Goal: Transaction & Acquisition: Purchase product/service

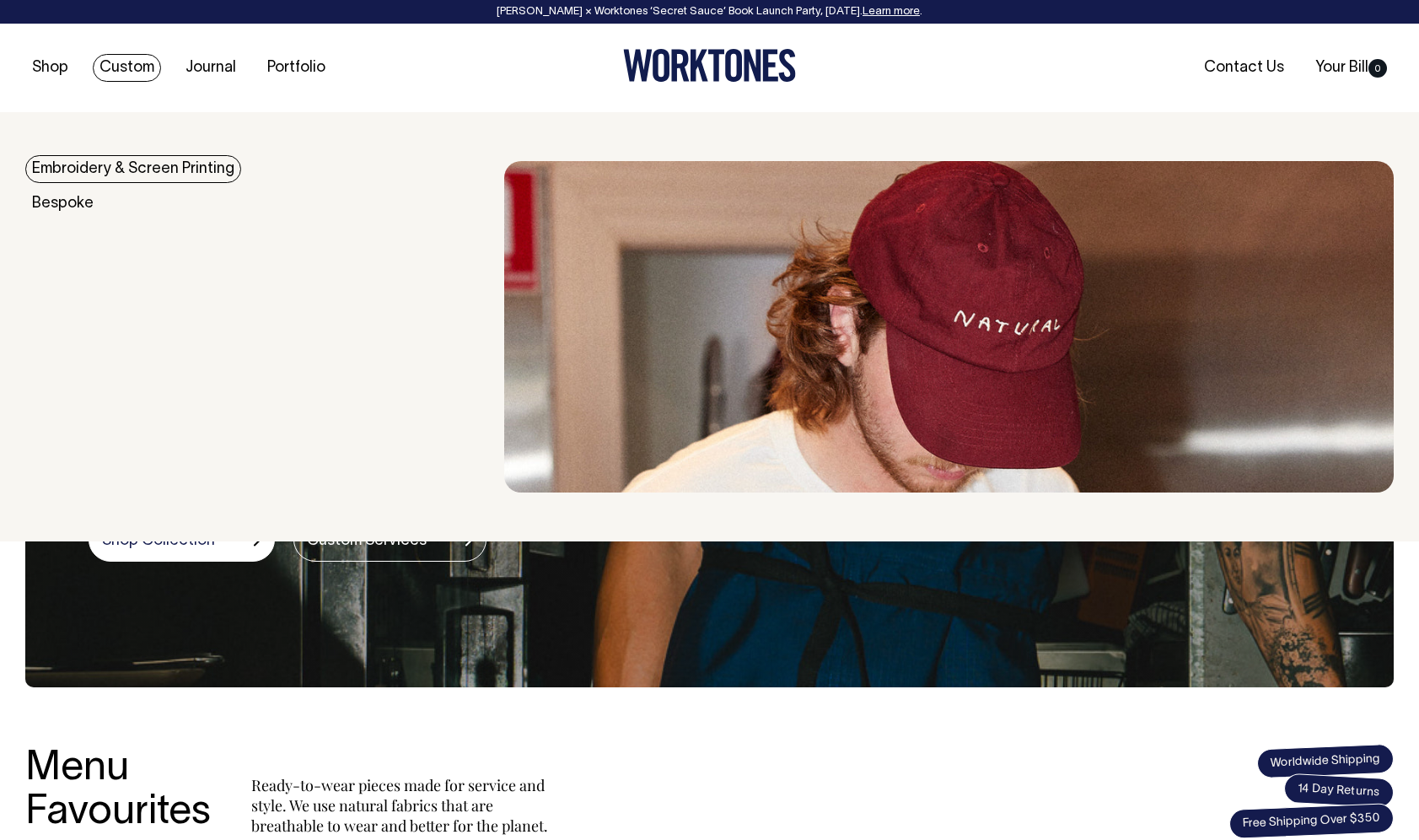
click at [846, 353] on img at bounding box center [949, 327] width 889 height 332
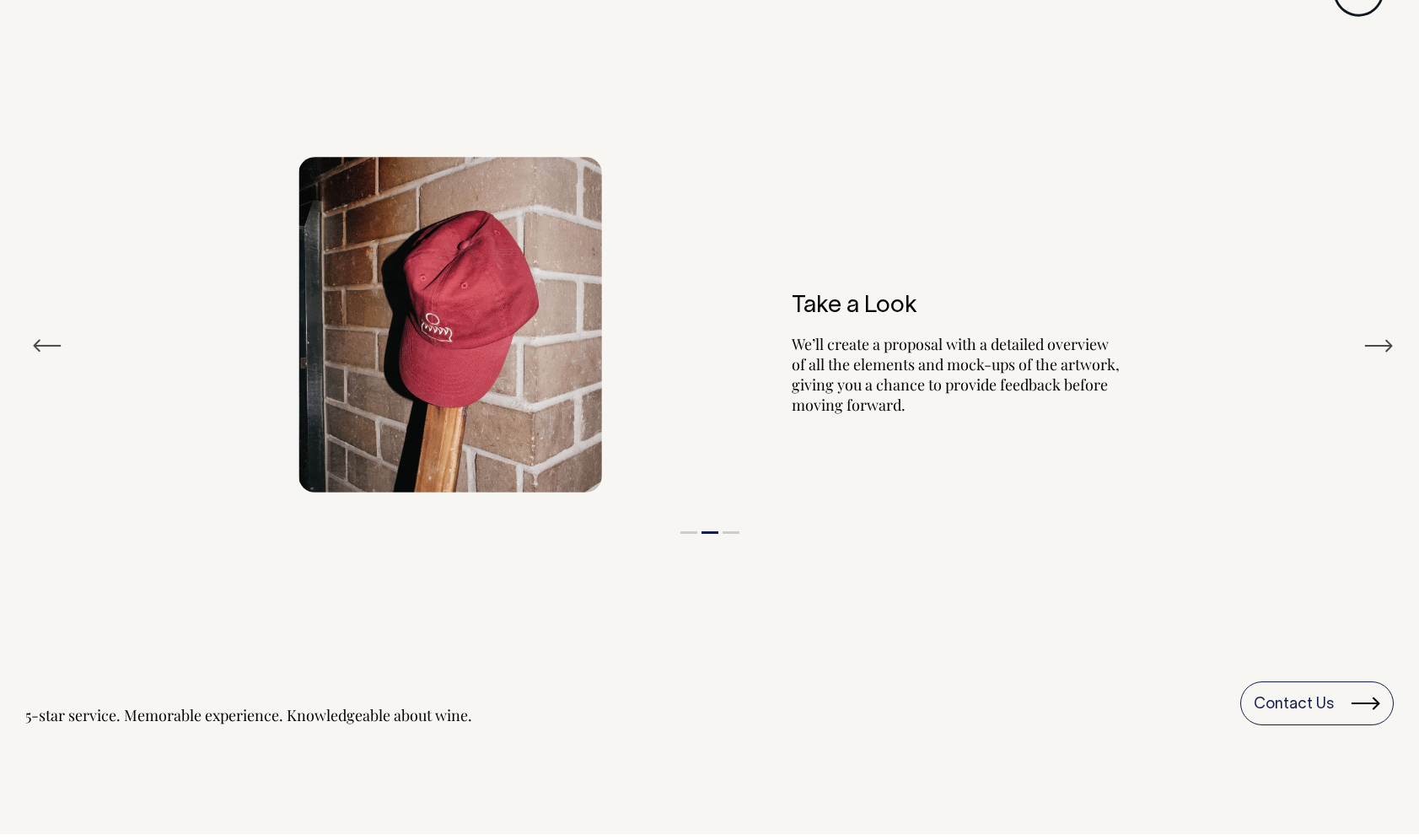
scroll to position [2017, 0]
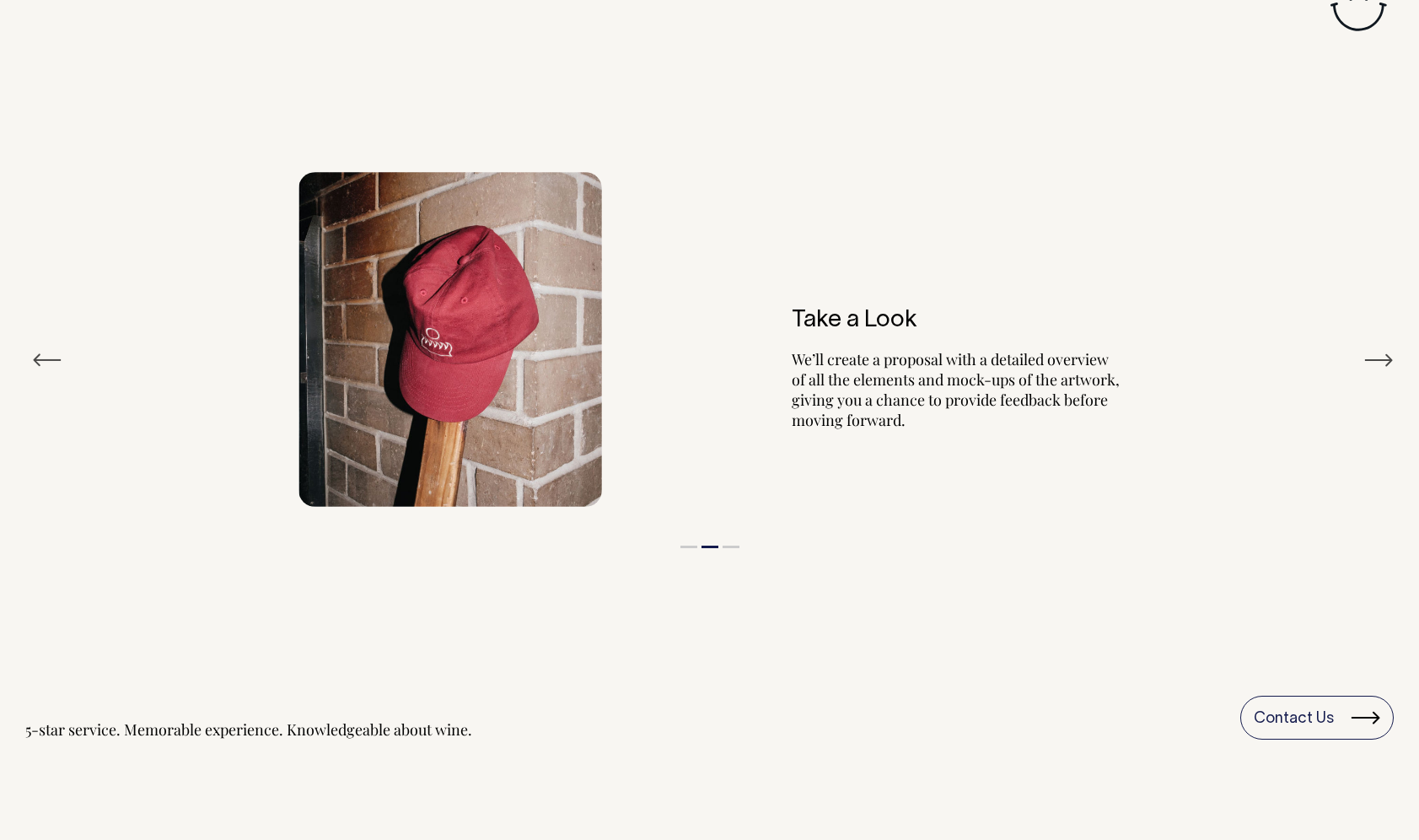
click at [1379, 352] on button "Next" at bounding box center [1378, 359] width 30 height 25
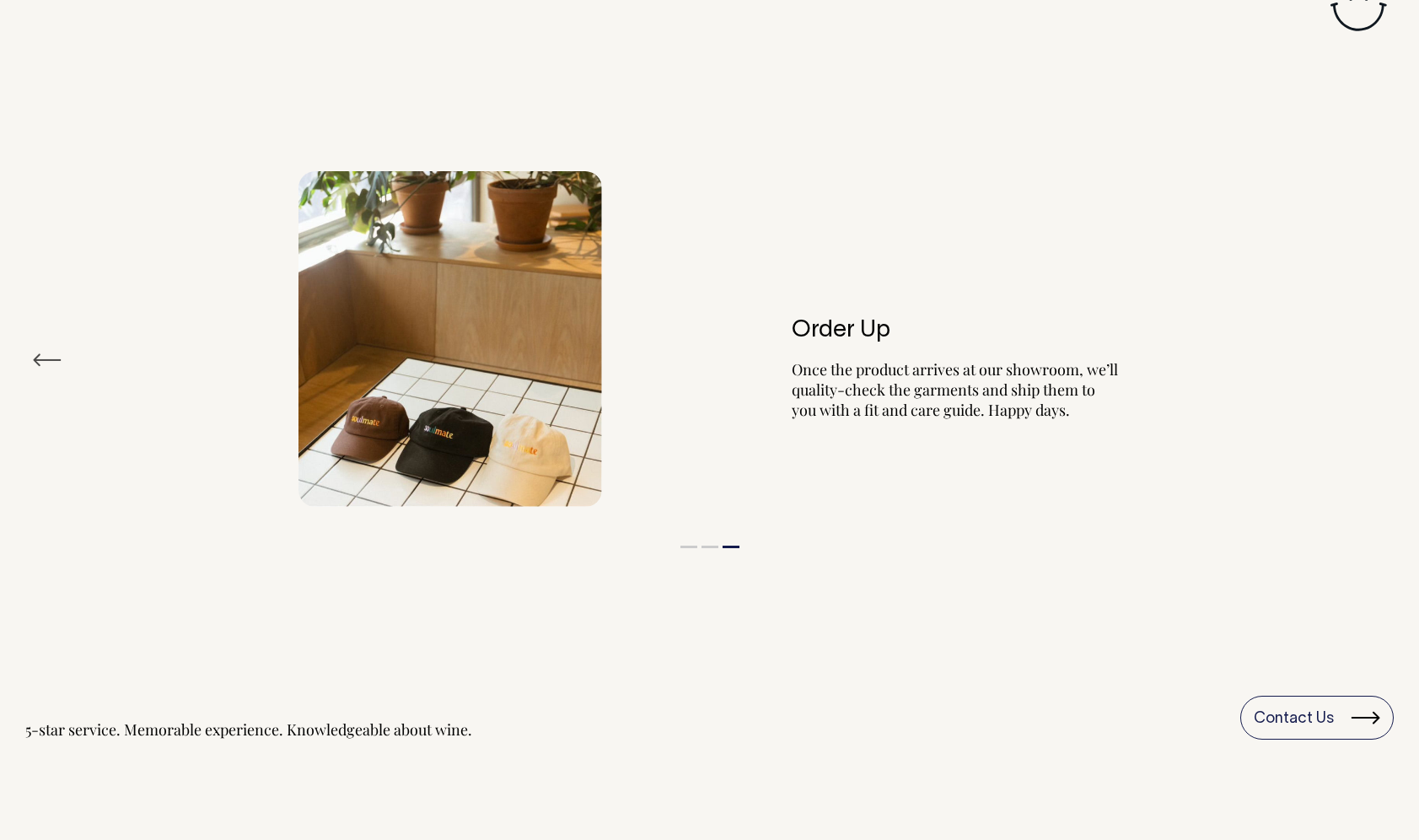
click at [1379, 352] on div "Order Up Once the product arrives at our showroom, we’ll quality-check the garm…" at bounding box center [709, 339] width 1368 height 386
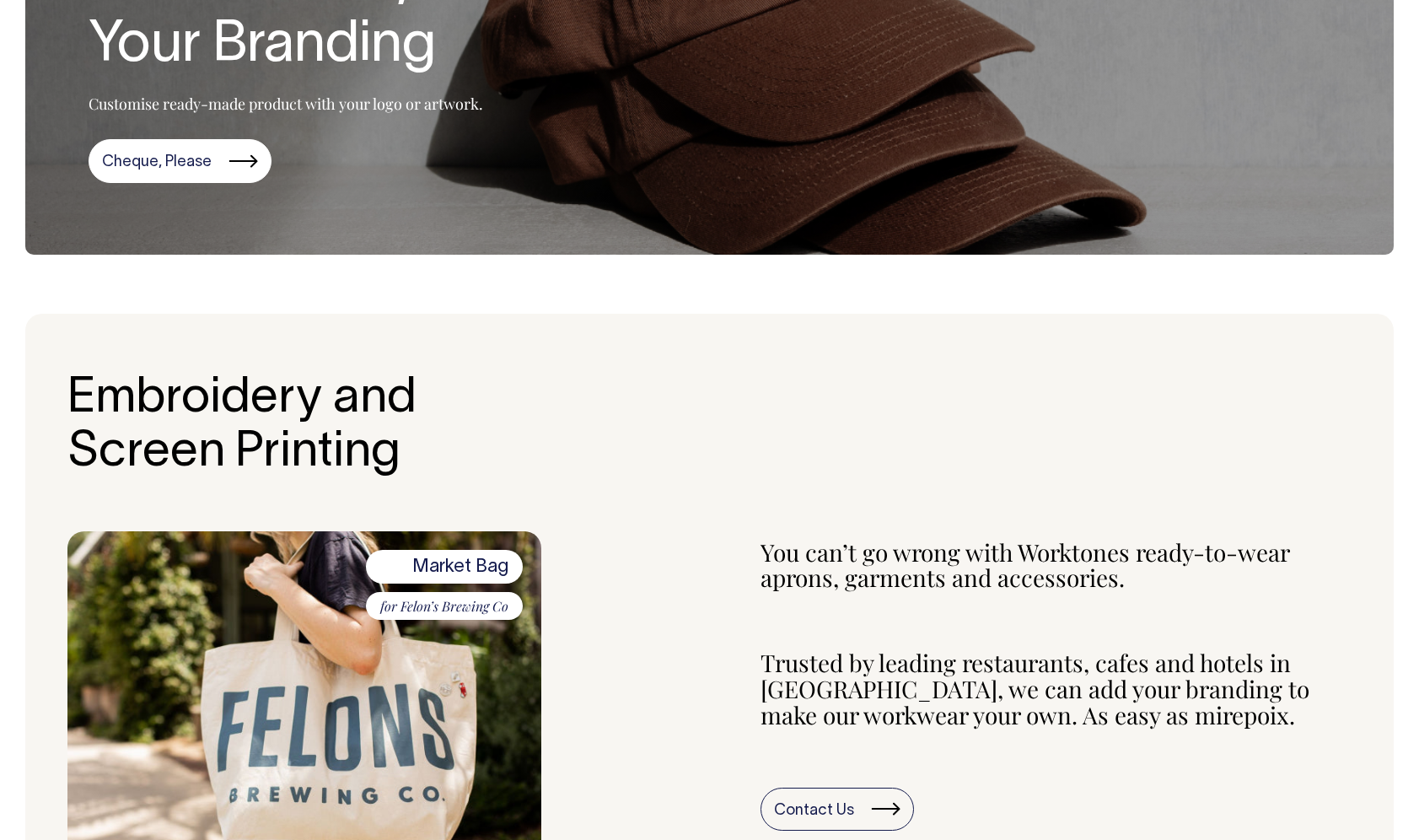
scroll to position [0, 0]
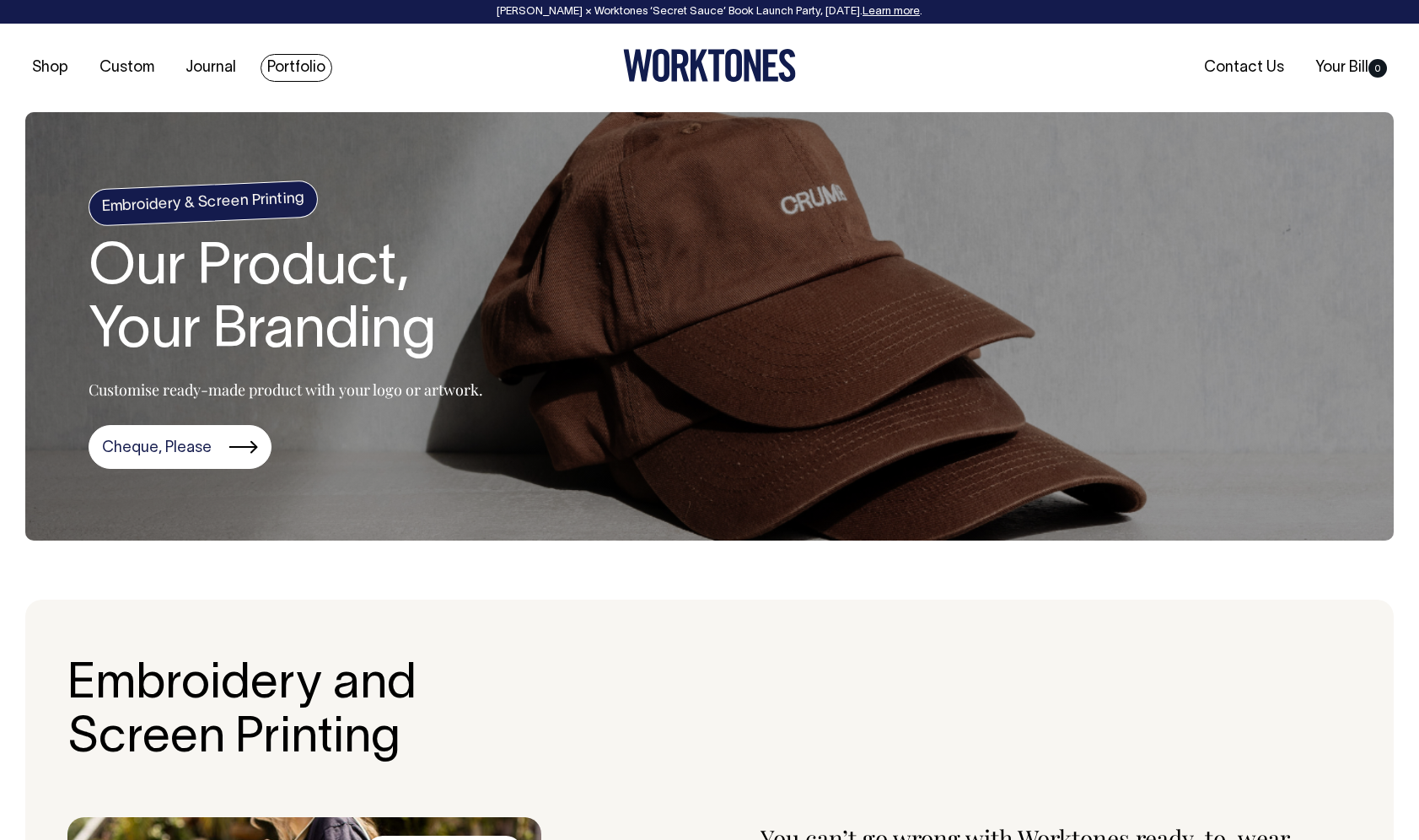
click at [298, 59] on link "Portfolio" at bounding box center [296, 68] width 72 height 28
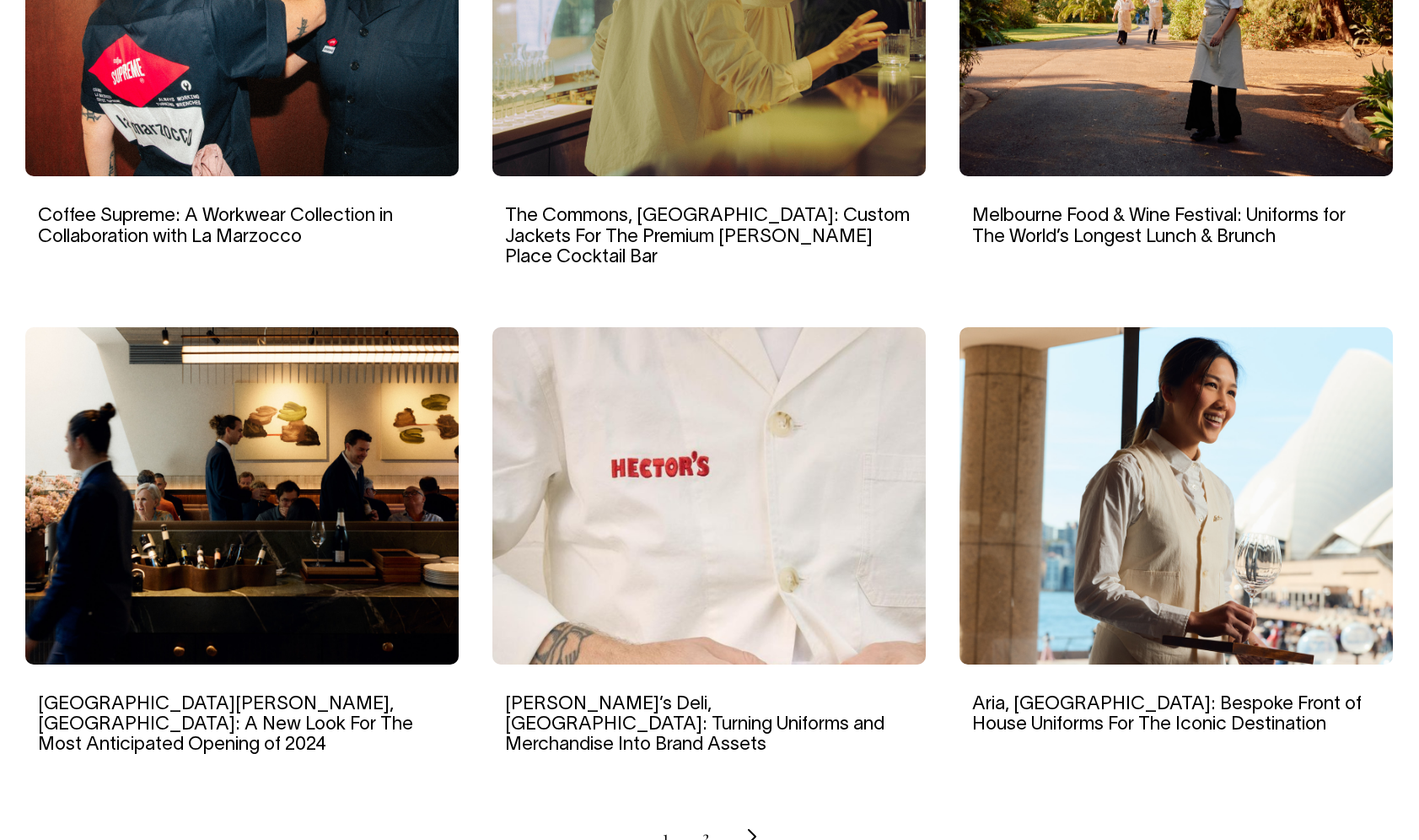
scroll to position [1388, 0]
click at [751, 827] on icon "Next page" at bounding box center [751, 836] width 11 height 18
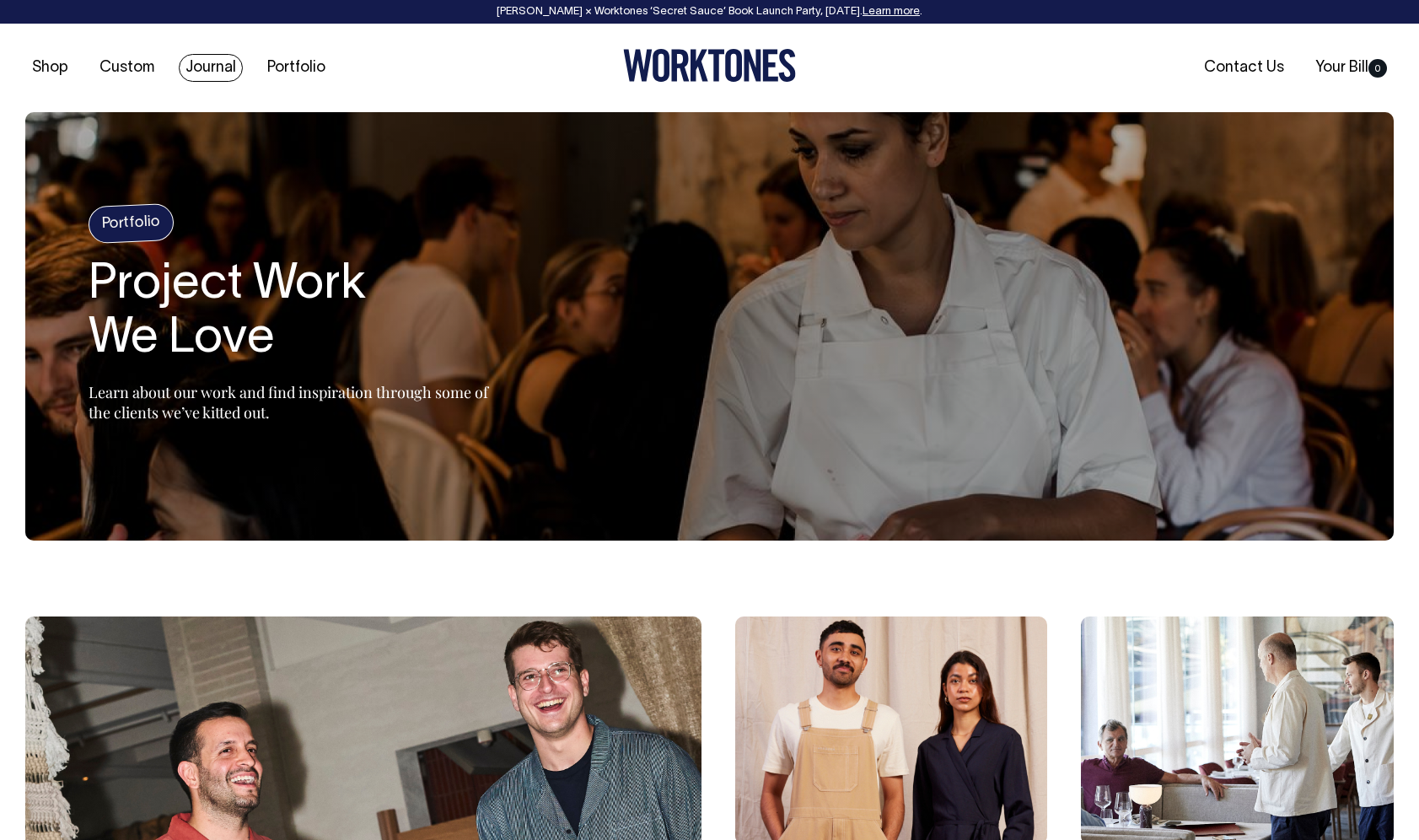
click at [215, 66] on link "Journal" at bounding box center [210, 68] width 64 height 28
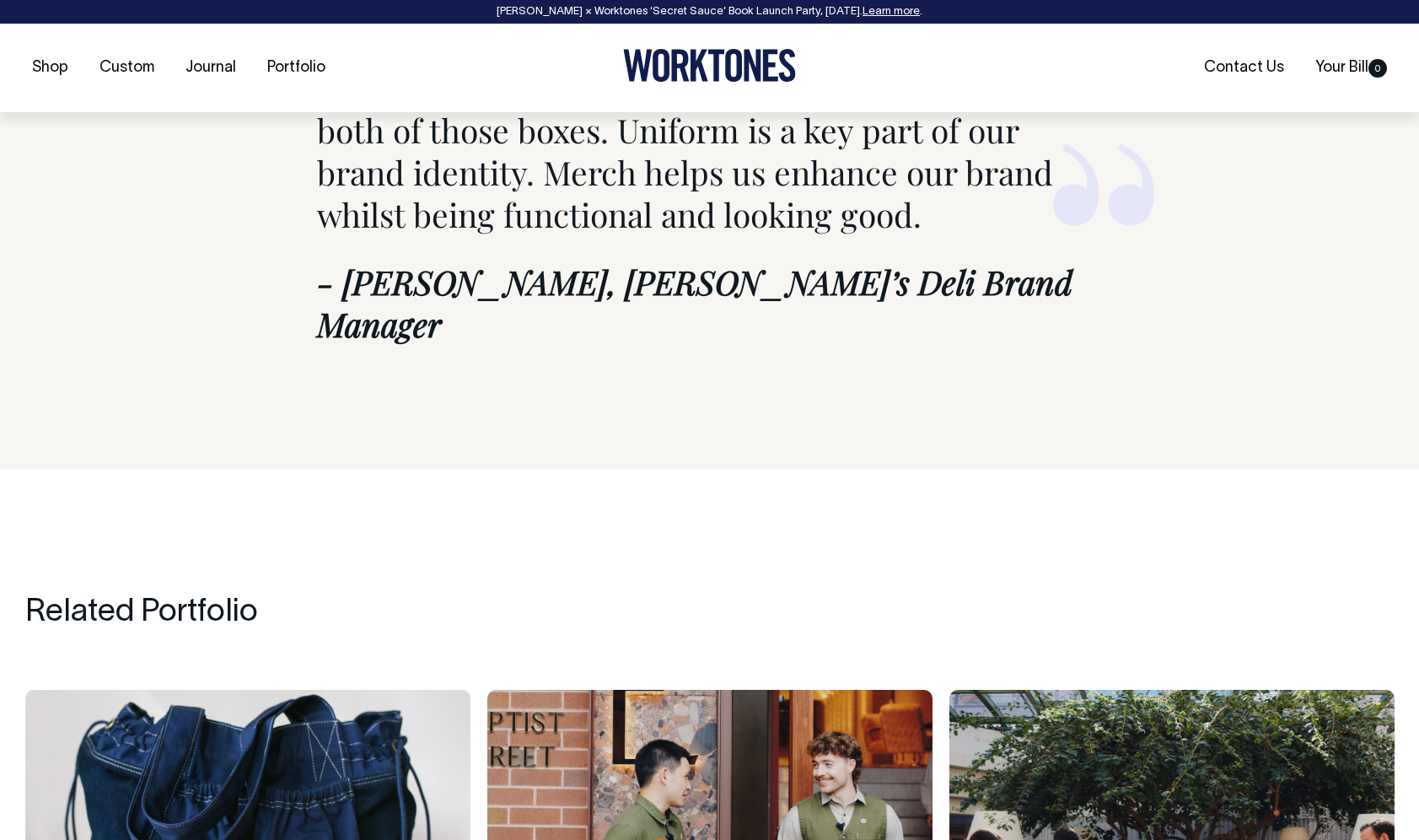
scroll to position [8317, 0]
drag, startPoint x: 494, startPoint y: 553, endPoint x: 851, endPoint y: 1, distance: 657.4
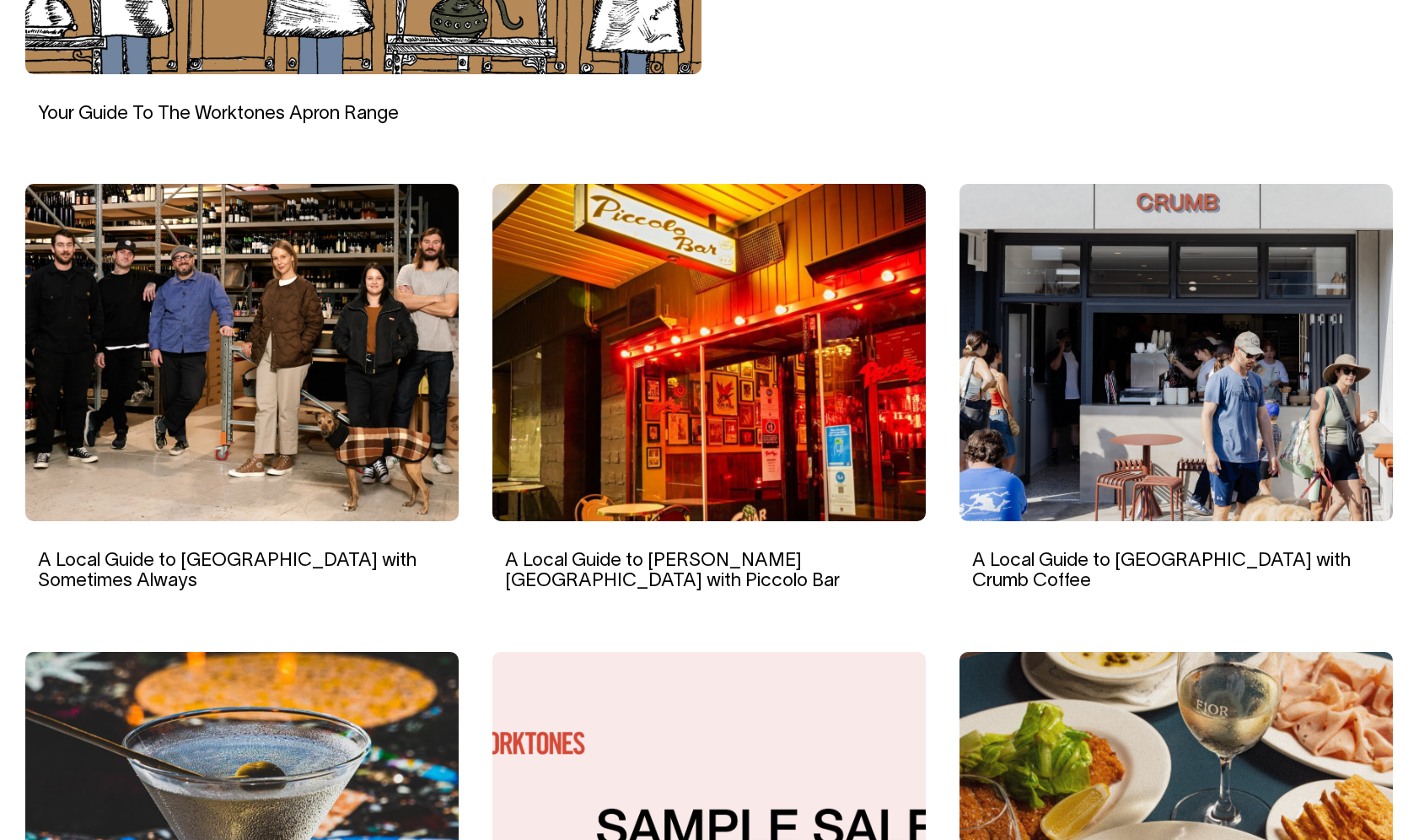
scroll to position [1023, 0]
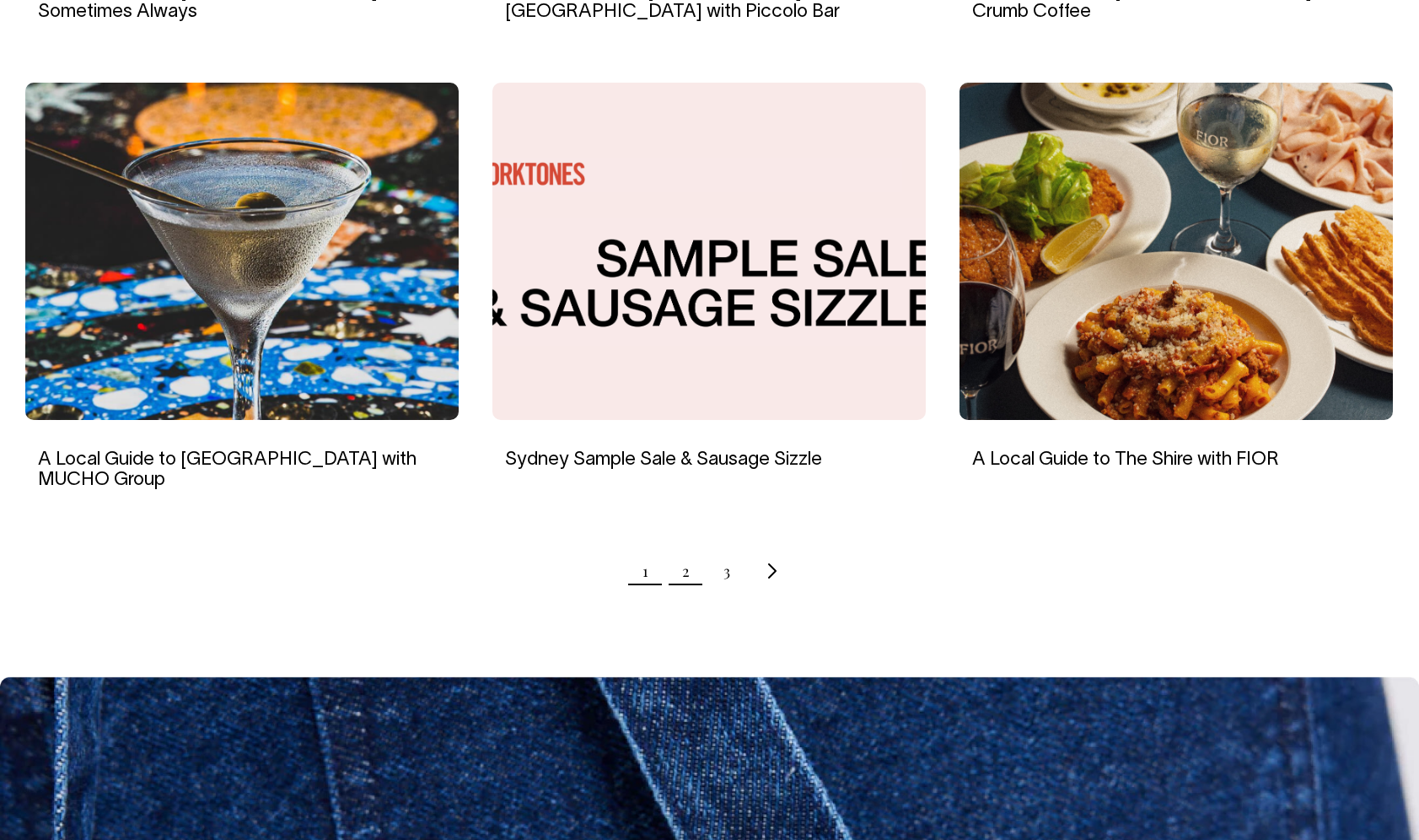
click at [686, 563] on link "2" at bounding box center [686, 570] width 8 height 42
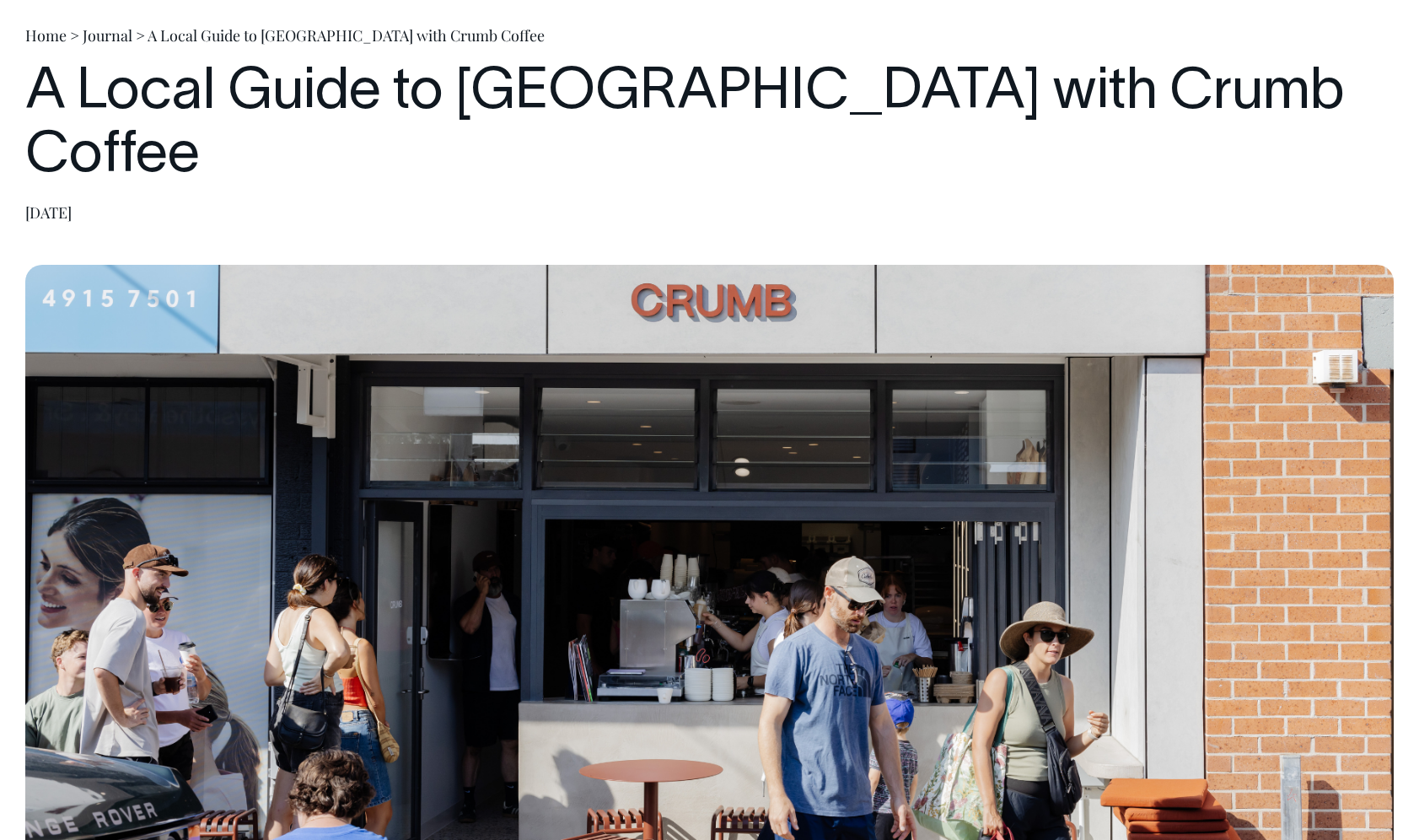
scroll to position [163, 0]
drag, startPoint x: 881, startPoint y: 452, endPoint x: 1144, endPoint y: 9, distance: 515.2
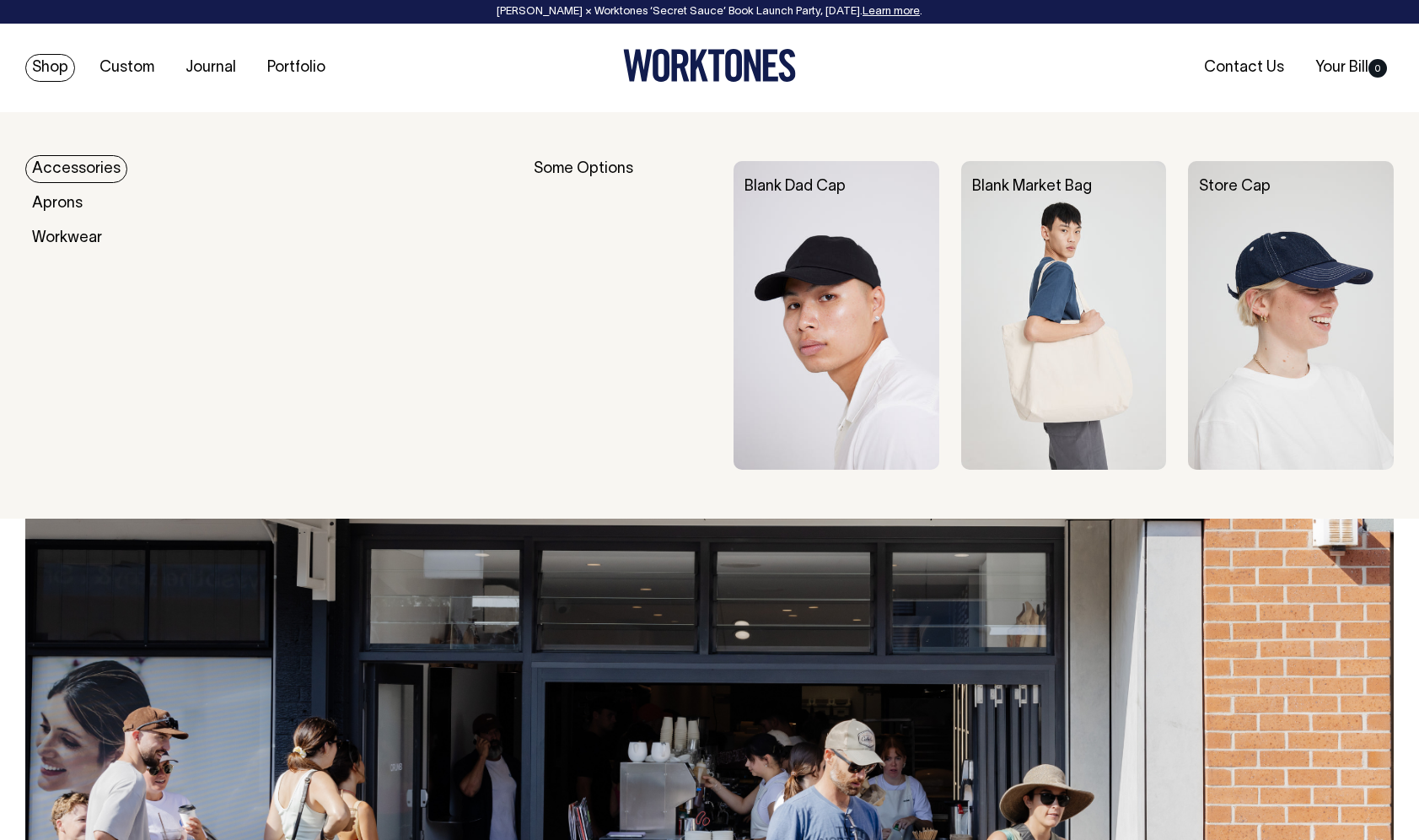
scroll to position [0, 0]
click at [53, 66] on link "Shop" at bounding box center [50, 68] width 50 height 28
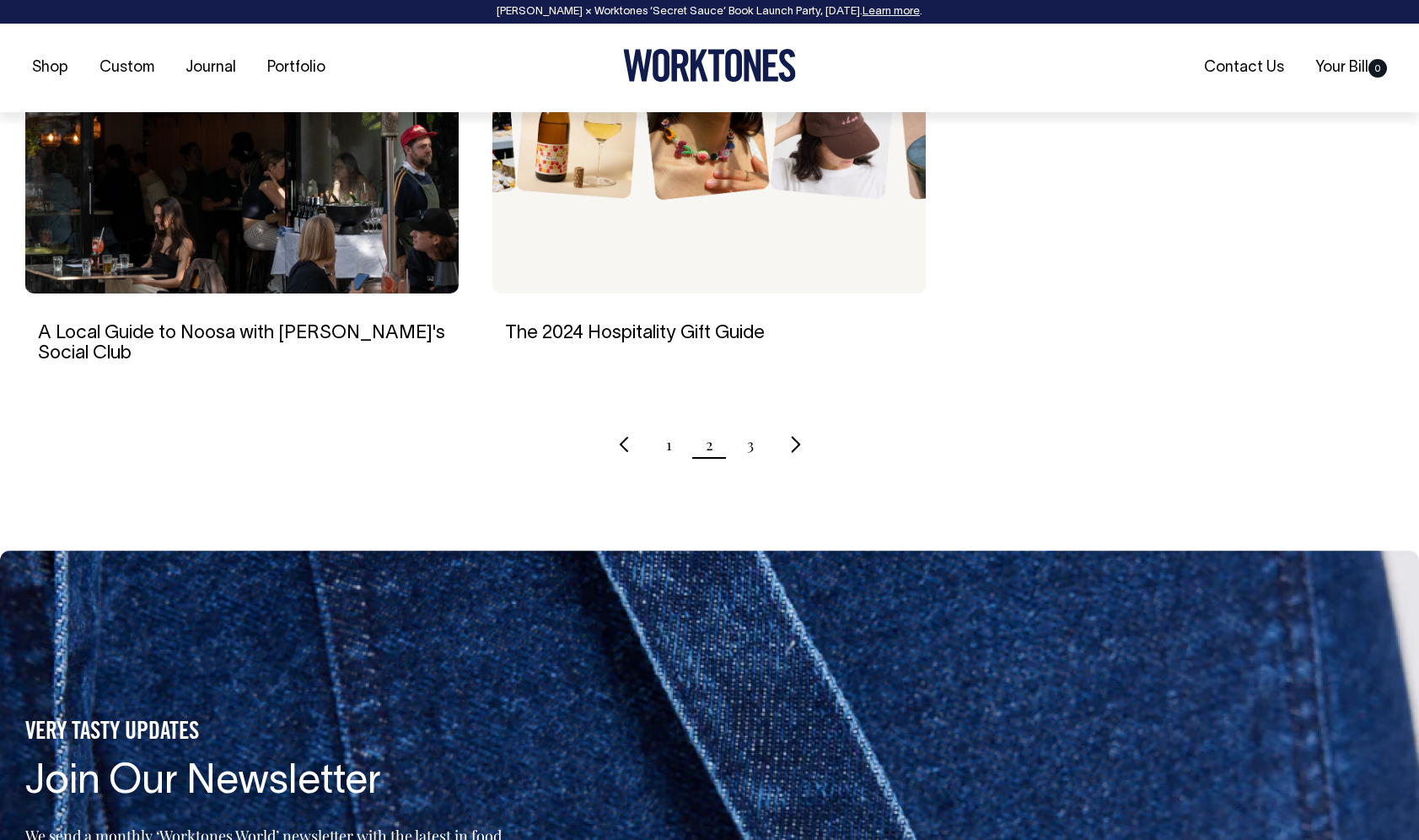
scroll to position [1719, 0]
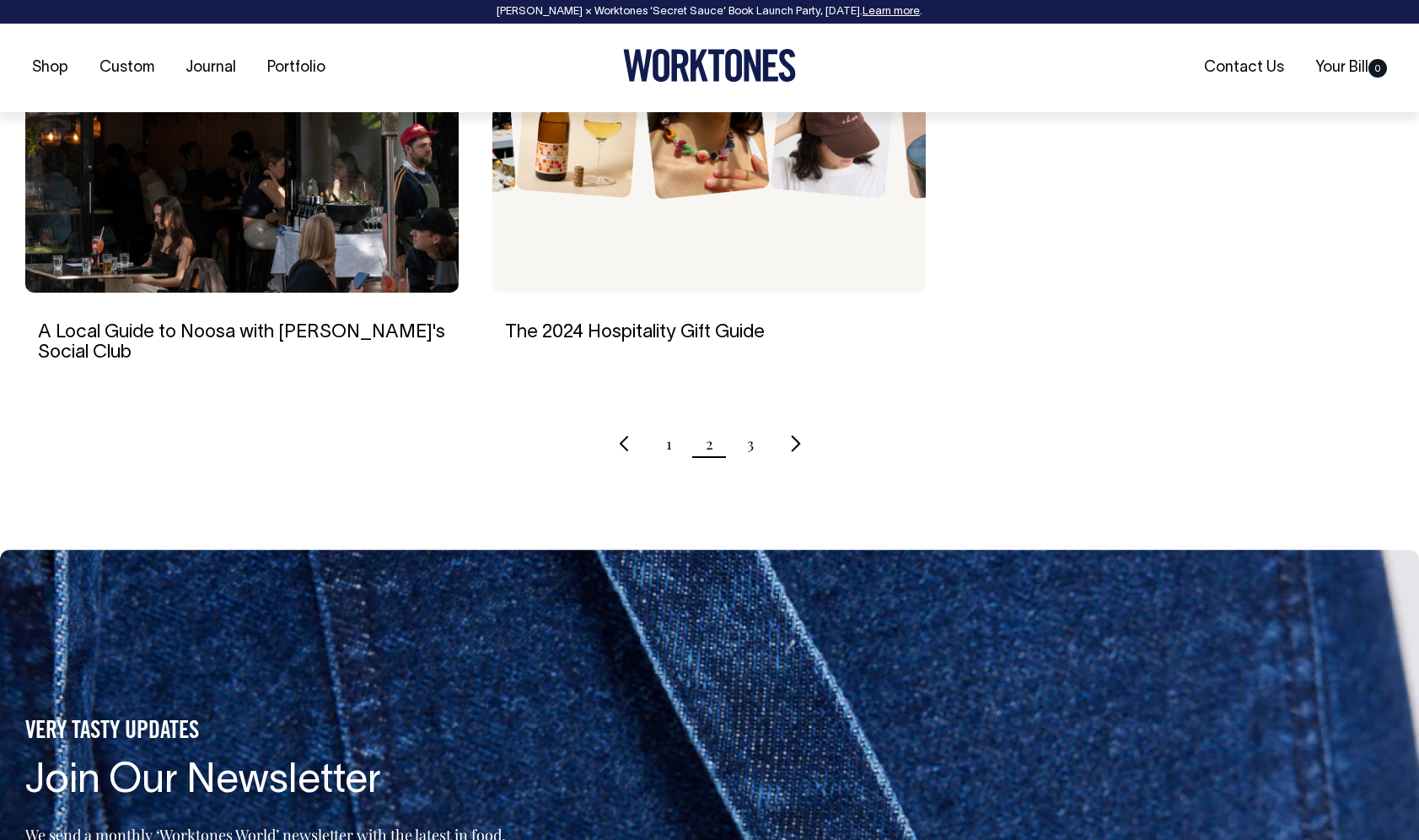
click at [790, 434] on icon "Next page" at bounding box center [795, 443] width 11 height 18
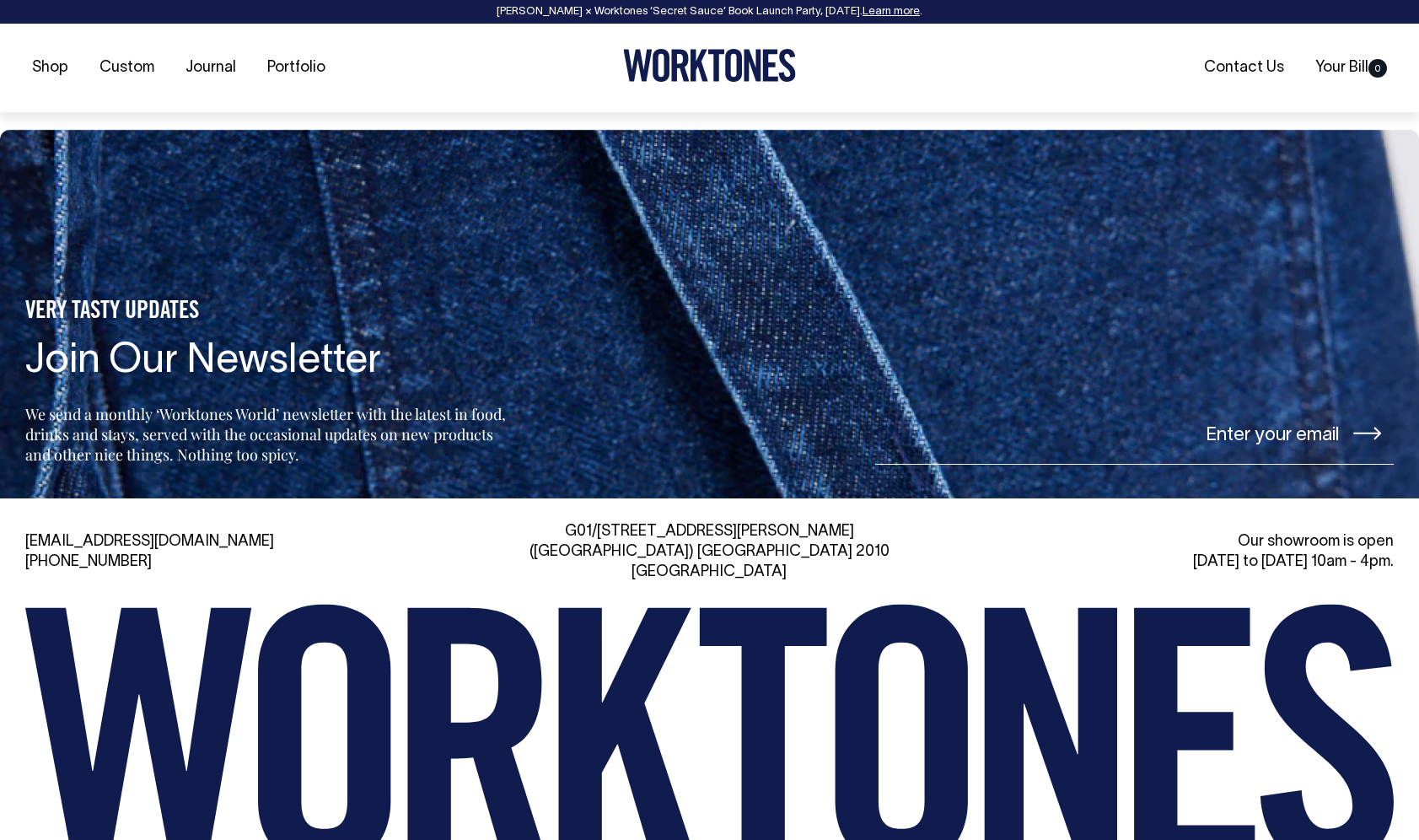
scroll to position [5882, 0]
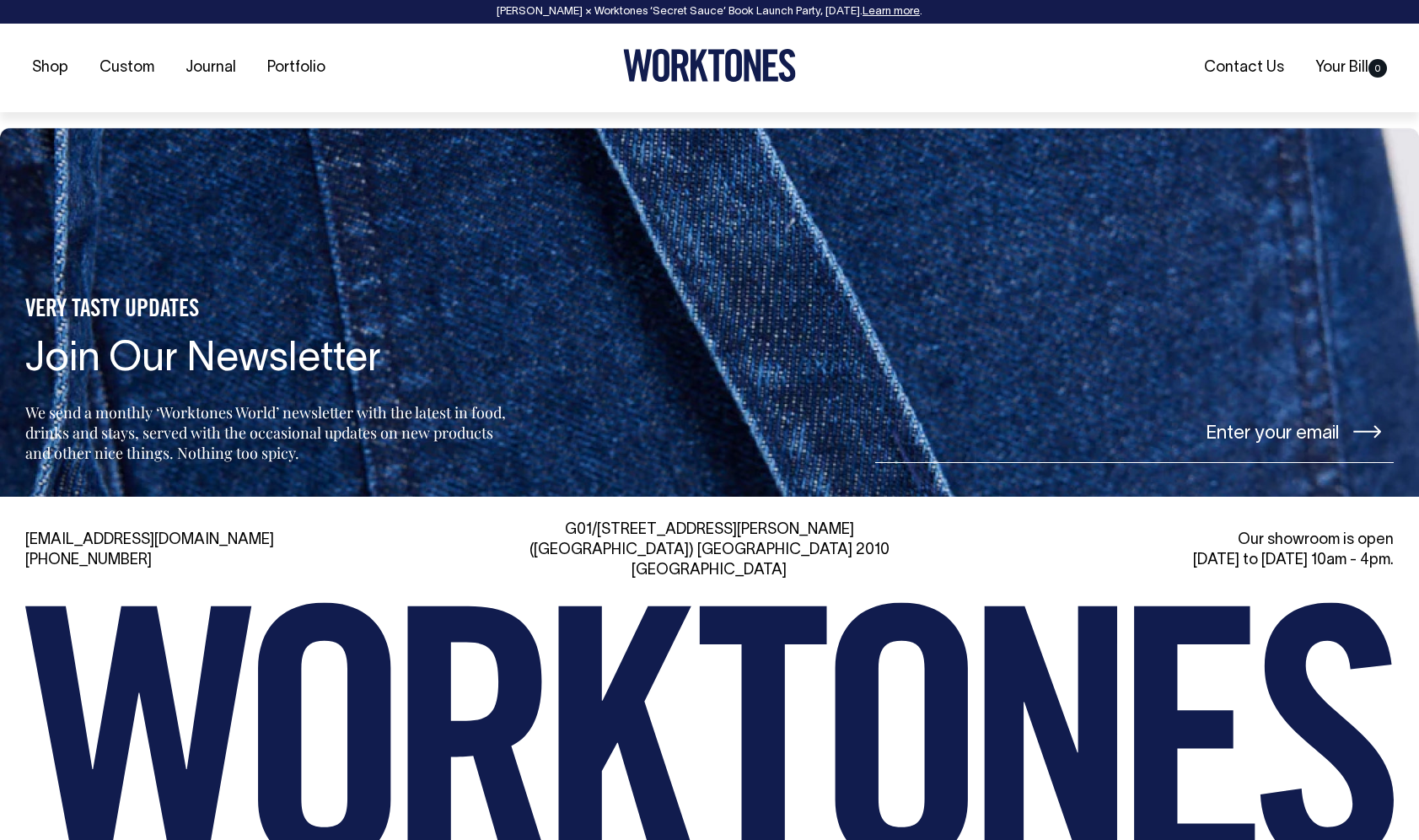
drag, startPoint x: 527, startPoint y: 425, endPoint x: 1082, endPoint y: 21, distance: 686.5
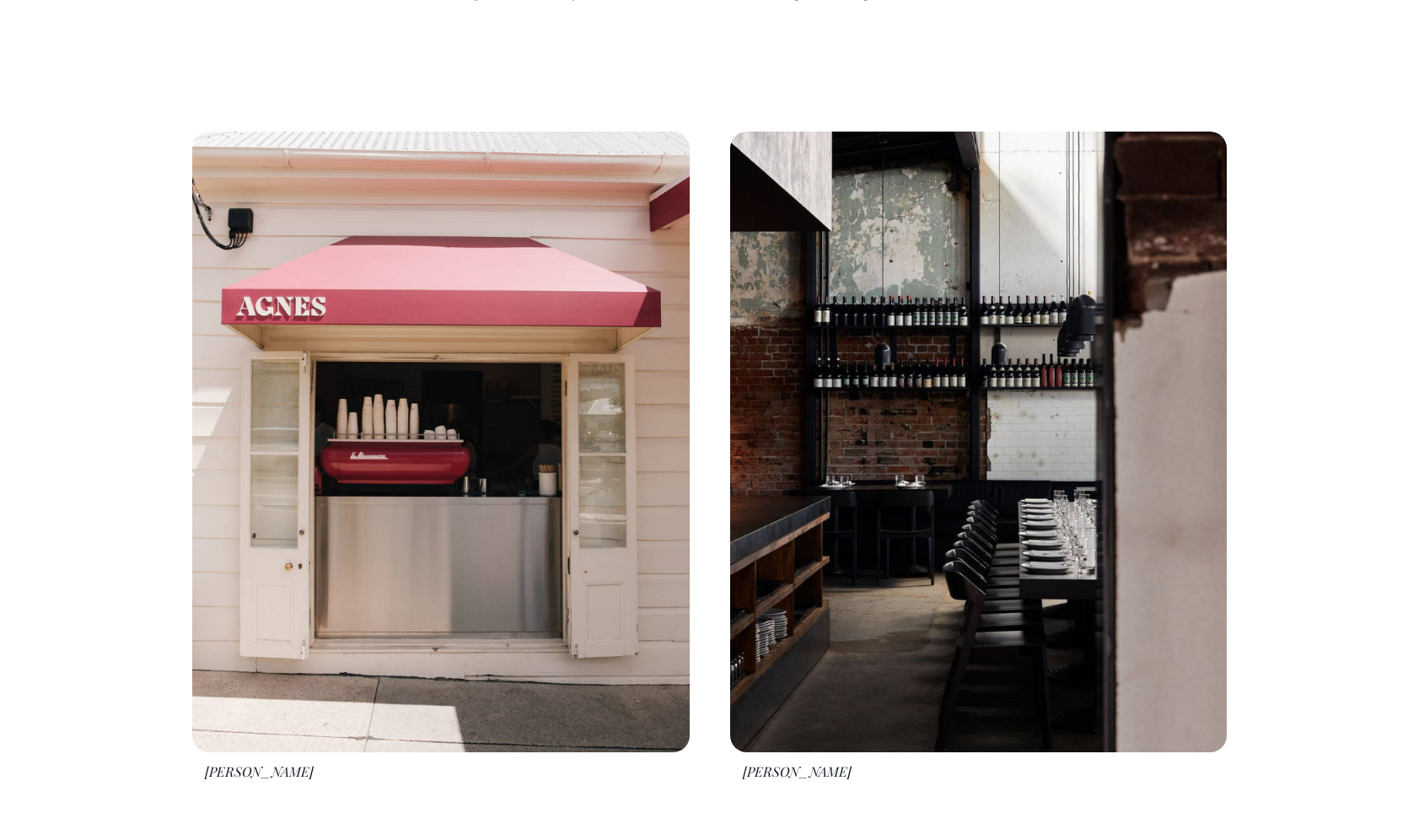
scroll to position [1459, 0]
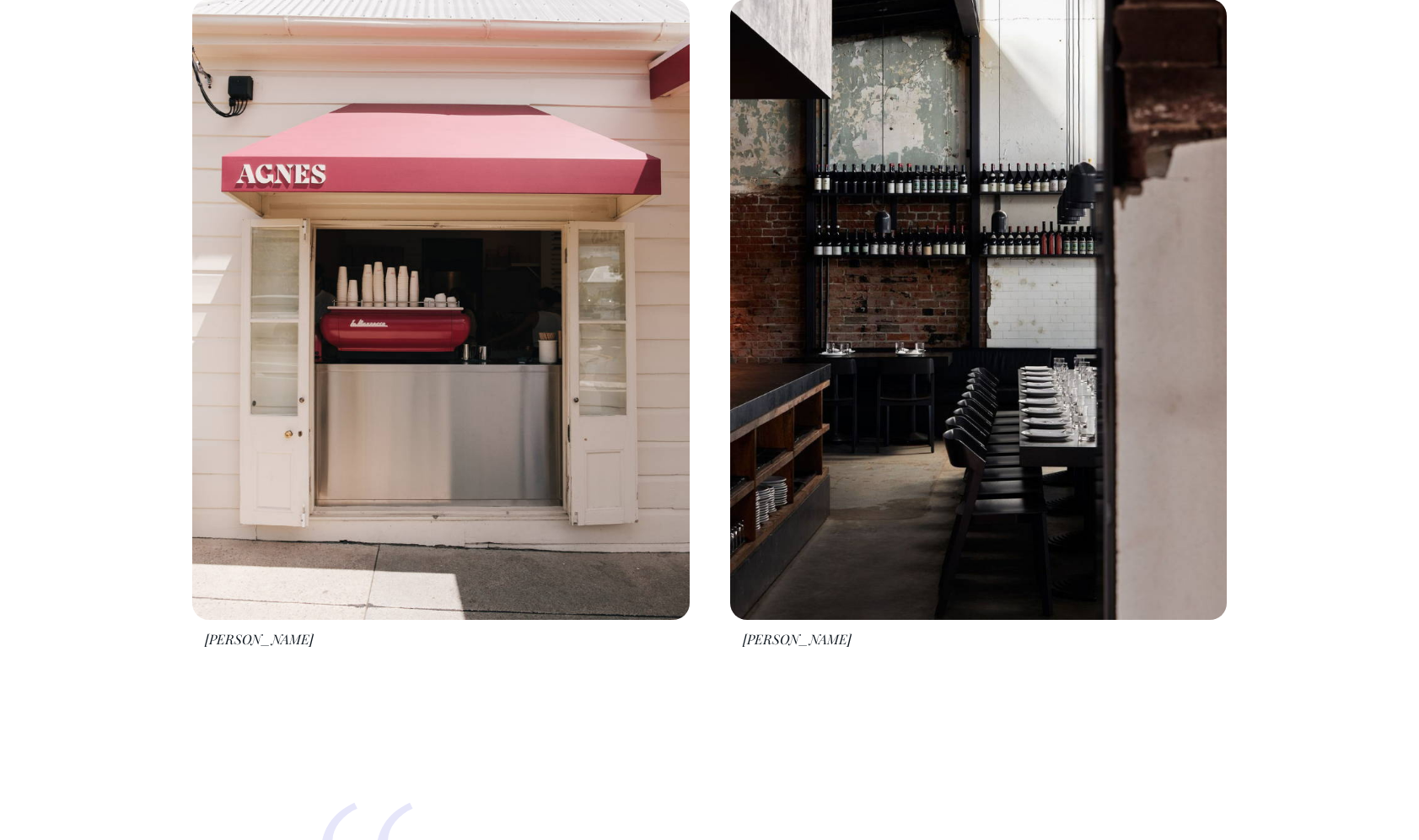
click at [441, 394] on img at bounding box center [440, 309] width 496 height 621
drag, startPoint x: 445, startPoint y: 394, endPoint x: 1049, endPoint y: 6, distance: 717.9
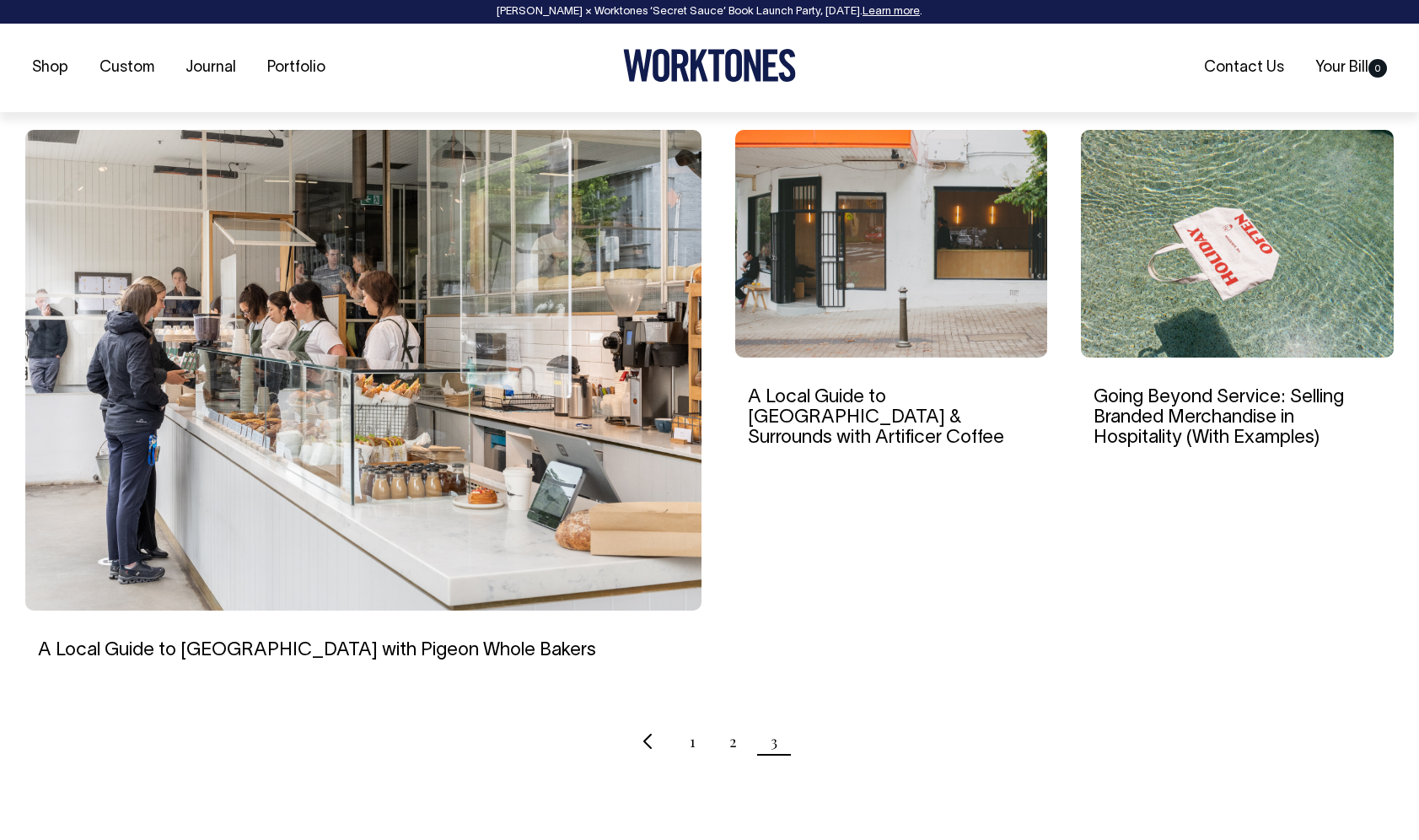
scroll to position [488, 0]
drag, startPoint x: 395, startPoint y: 464, endPoint x: 547, endPoint y: 3, distance: 485.4
click at [0, 0] on body "Rosheen Kaul × Worktones ‘Secret Sauce’ Book Launch Party, 10 September. Learn …" at bounding box center [709, 595] width 1419 height 2167
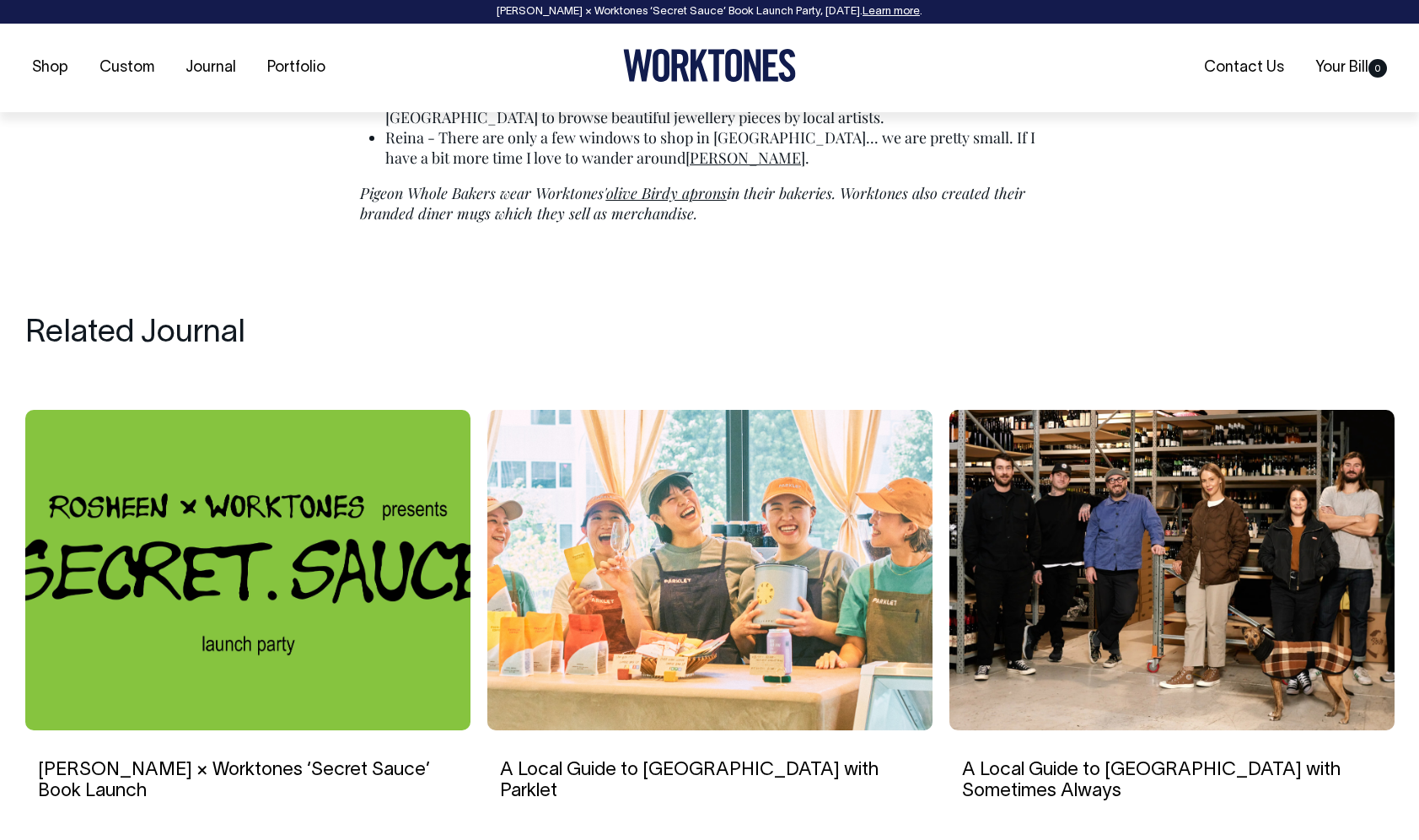
scroll to position [5579, 0]
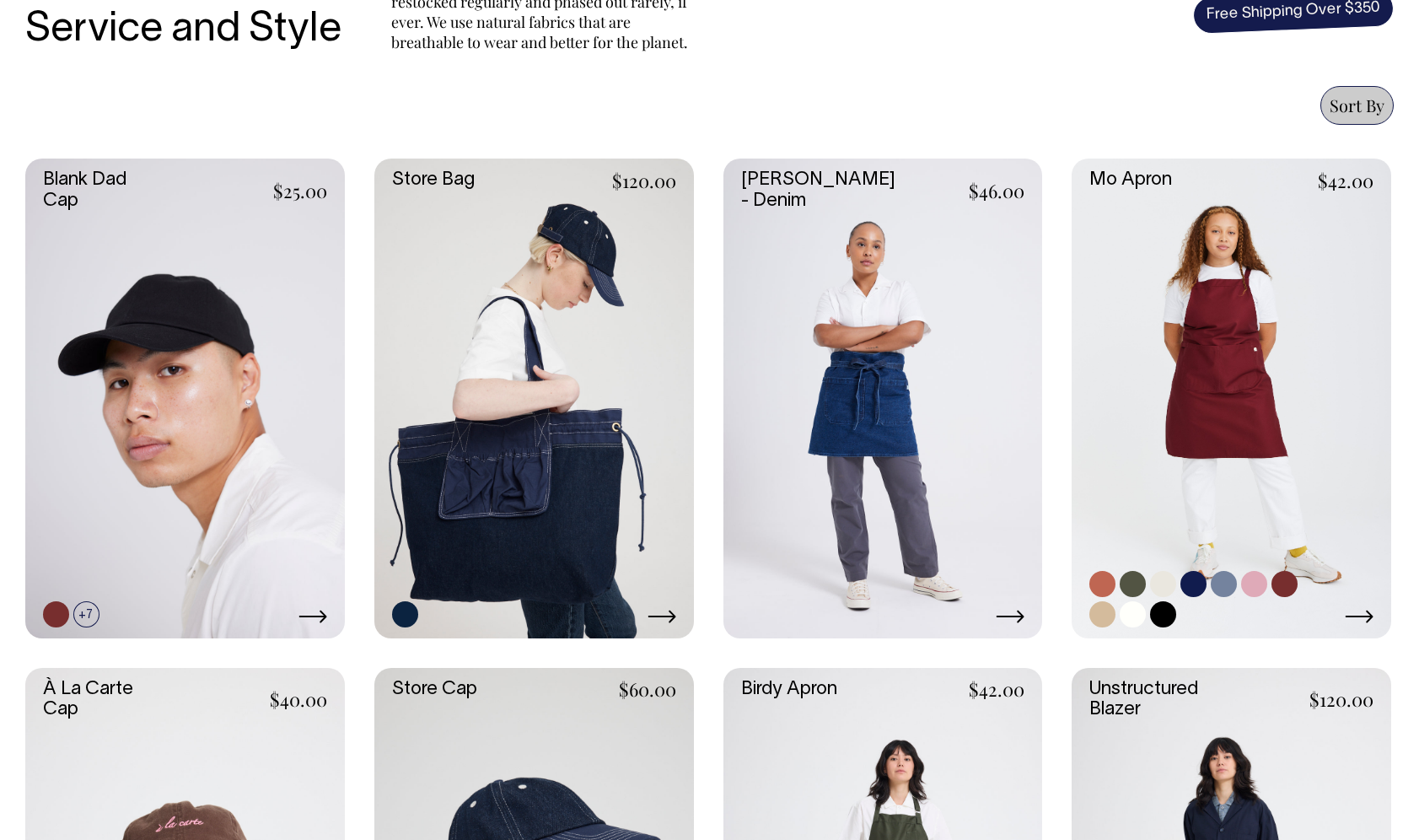
scroll to position [681, 0]
click at [1247, 338] on link at bounding box center [1231, 398] width 320 height 479
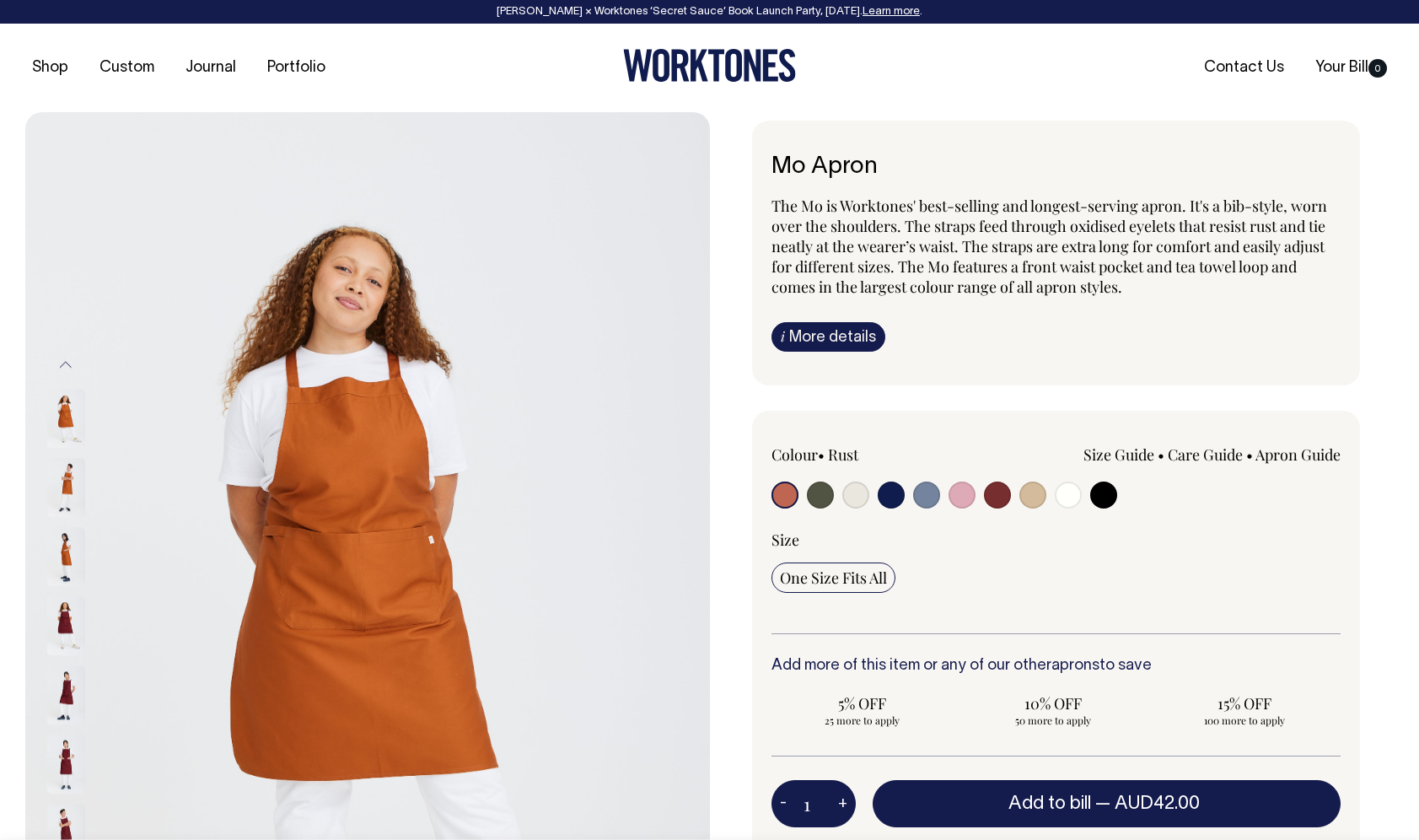
click at [65, 615] on img at bounding box center [66, 625] width 38 height 59
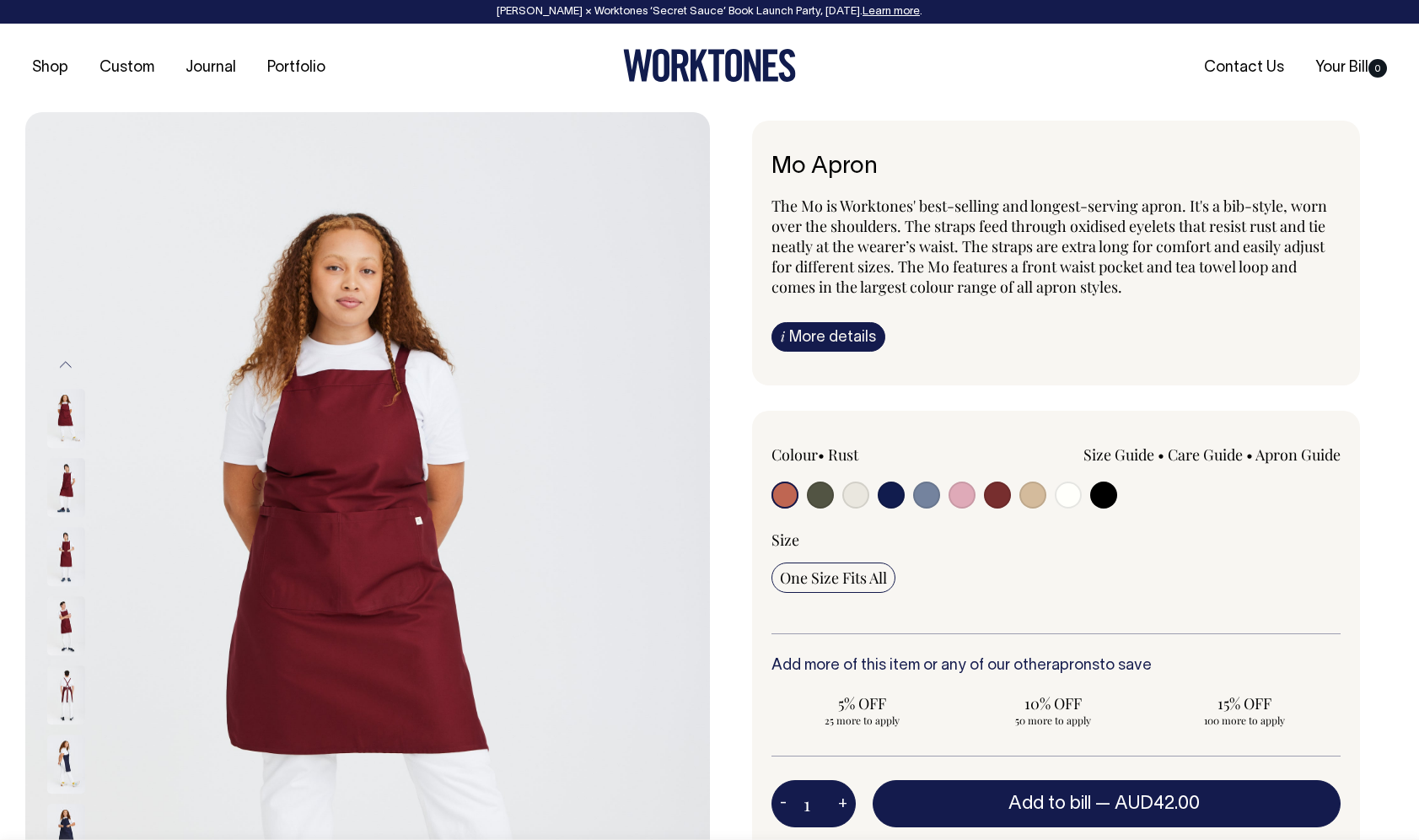
click at [61, 540] on img at bounding box center [66, 557] width 38 height 59
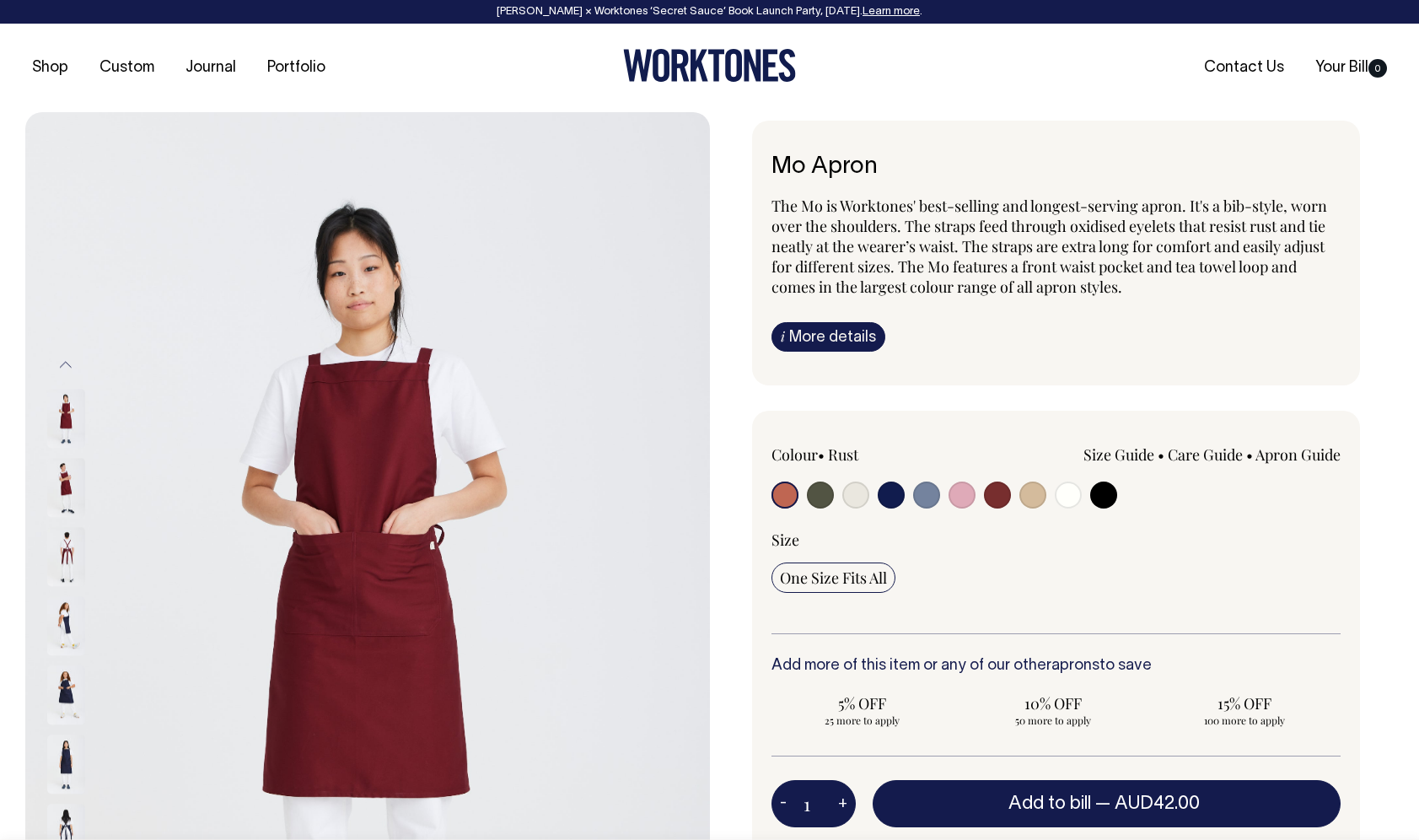
click at [59, 617] on img at bounding box center [66, 625] width 38 height 59
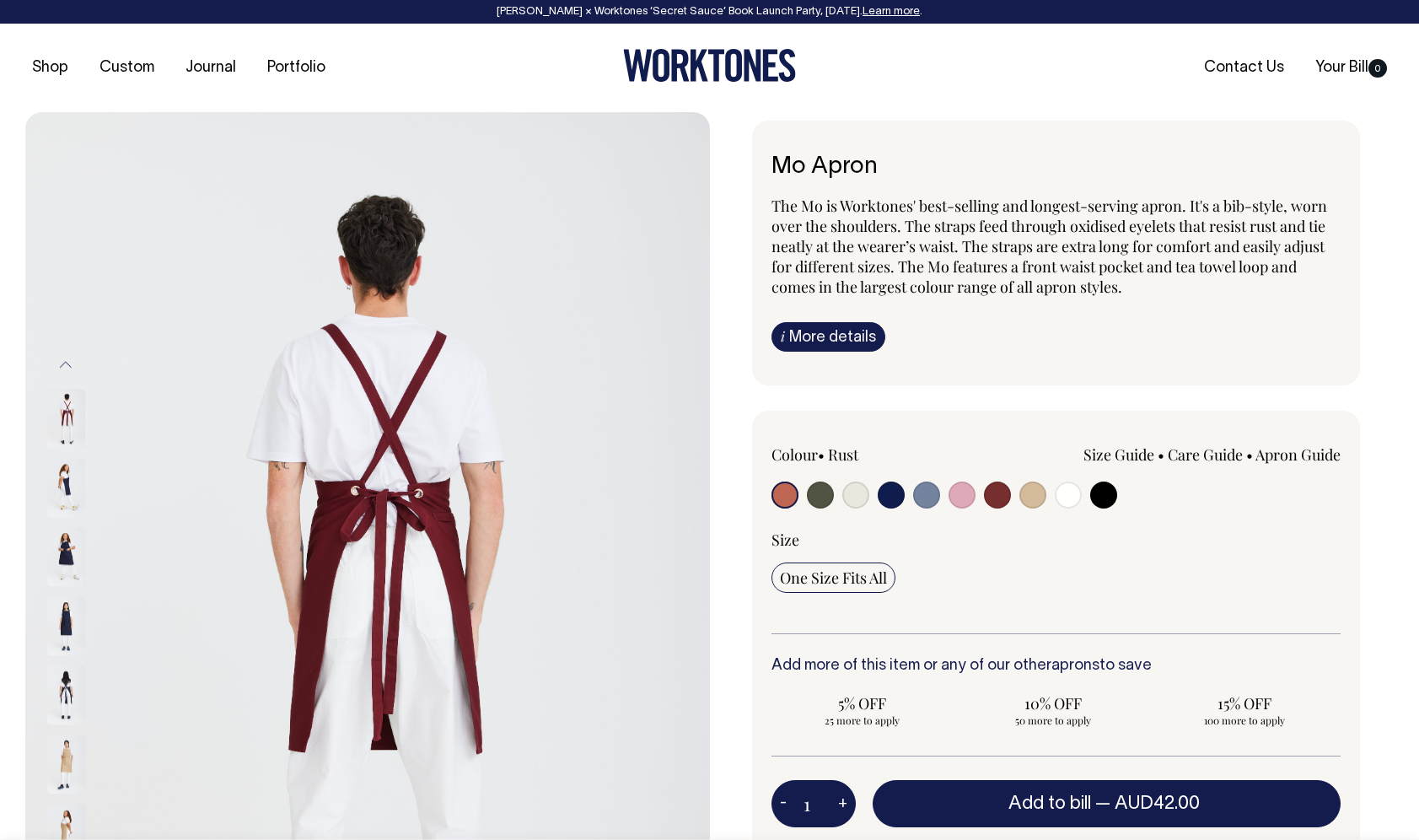
click at [61, 365] on button "Previous" at bounding box center [65, 364] width 25 height 38
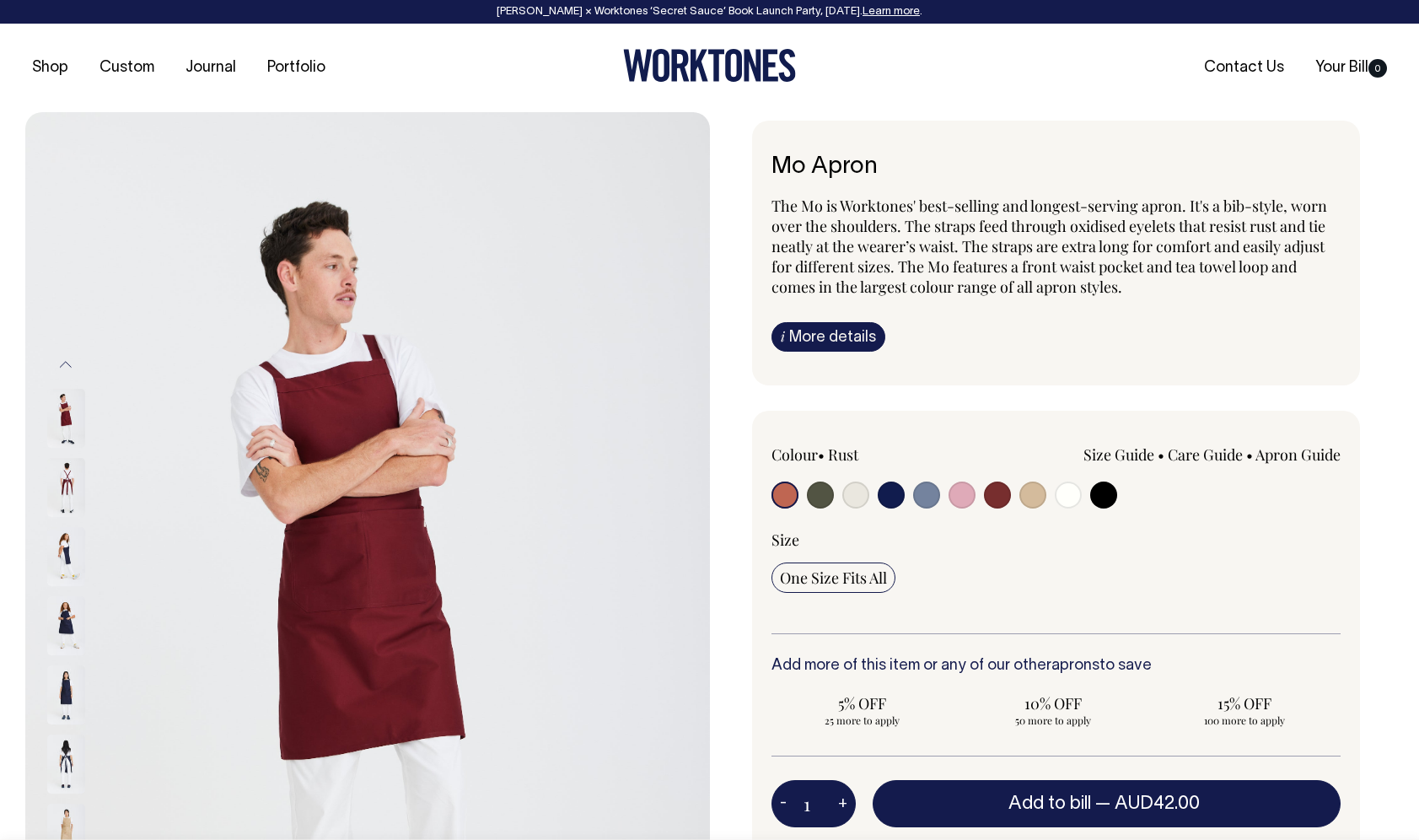
click at [66, 407] on img at bounding box center [66, 418] width 38 height 59
click at [69, 361] on button "Previous" at bounding box center [65, 364] width 25 height 38
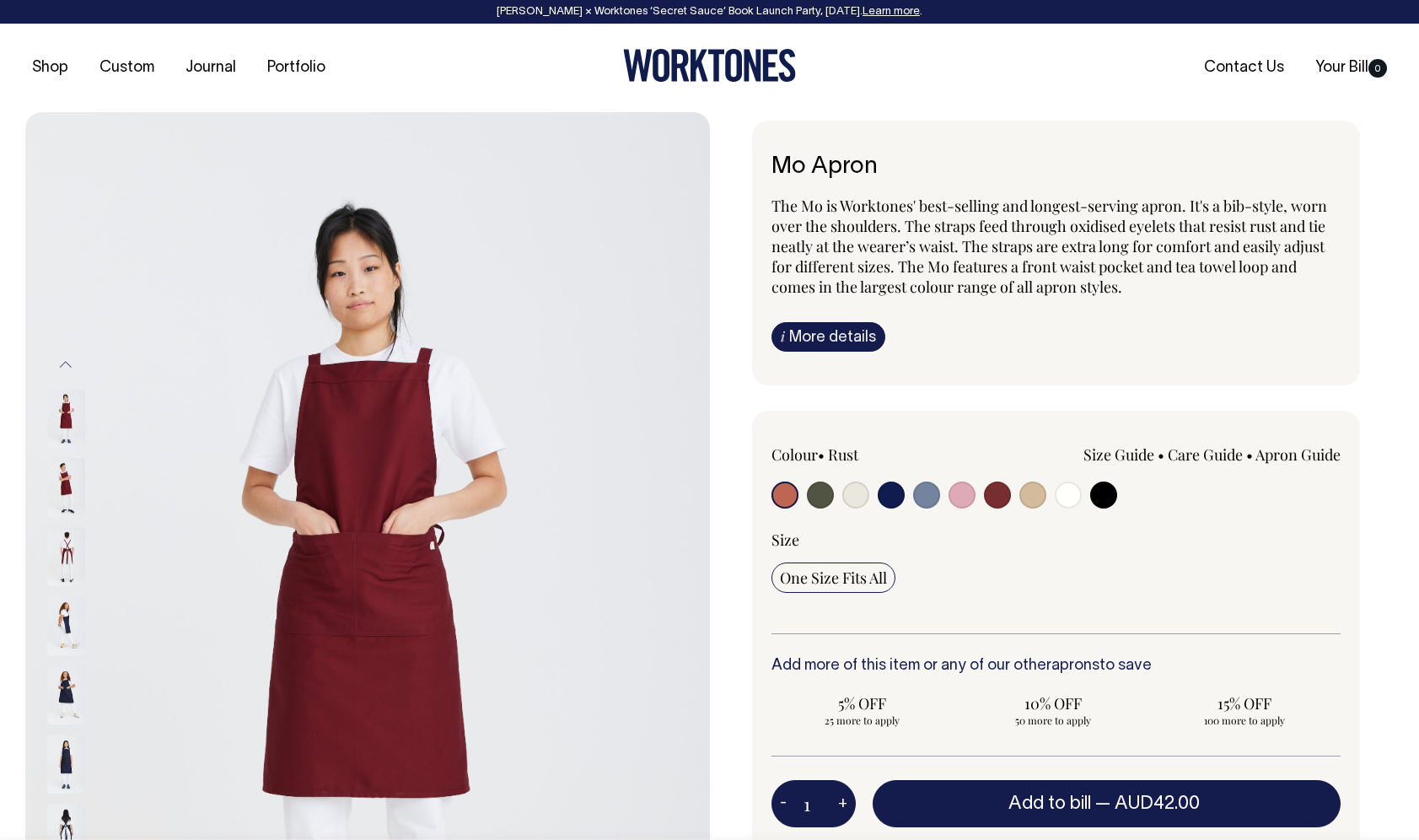
click at [68, 398] on img at bounding box center [66, 418] width 38 height 59
click at [66, 361] on button "Previous" at bounding box center [65, 364] width 25 height 38
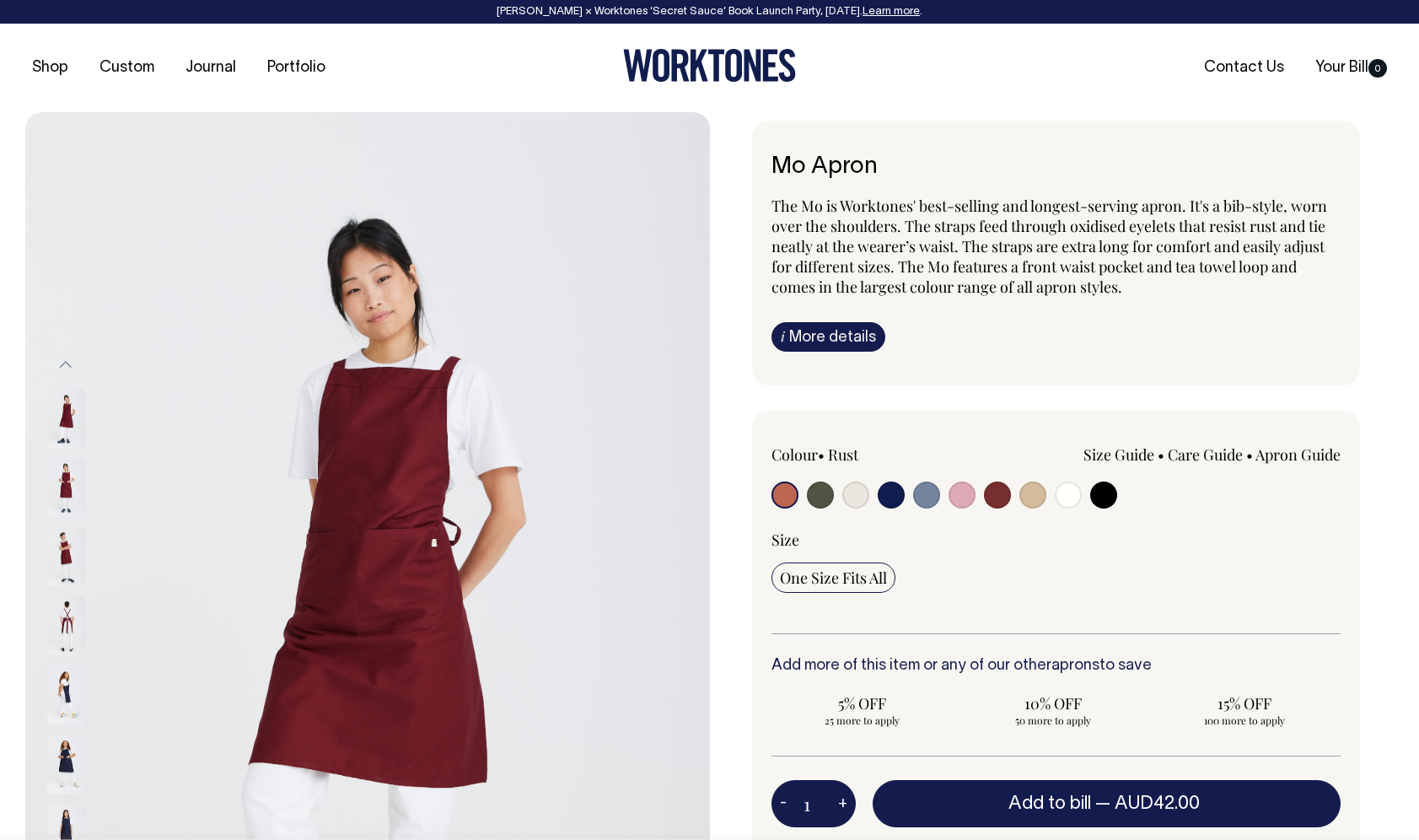
click at [66, 361] on button "Previous" at bounding box center [65, 364] width 25 height 38
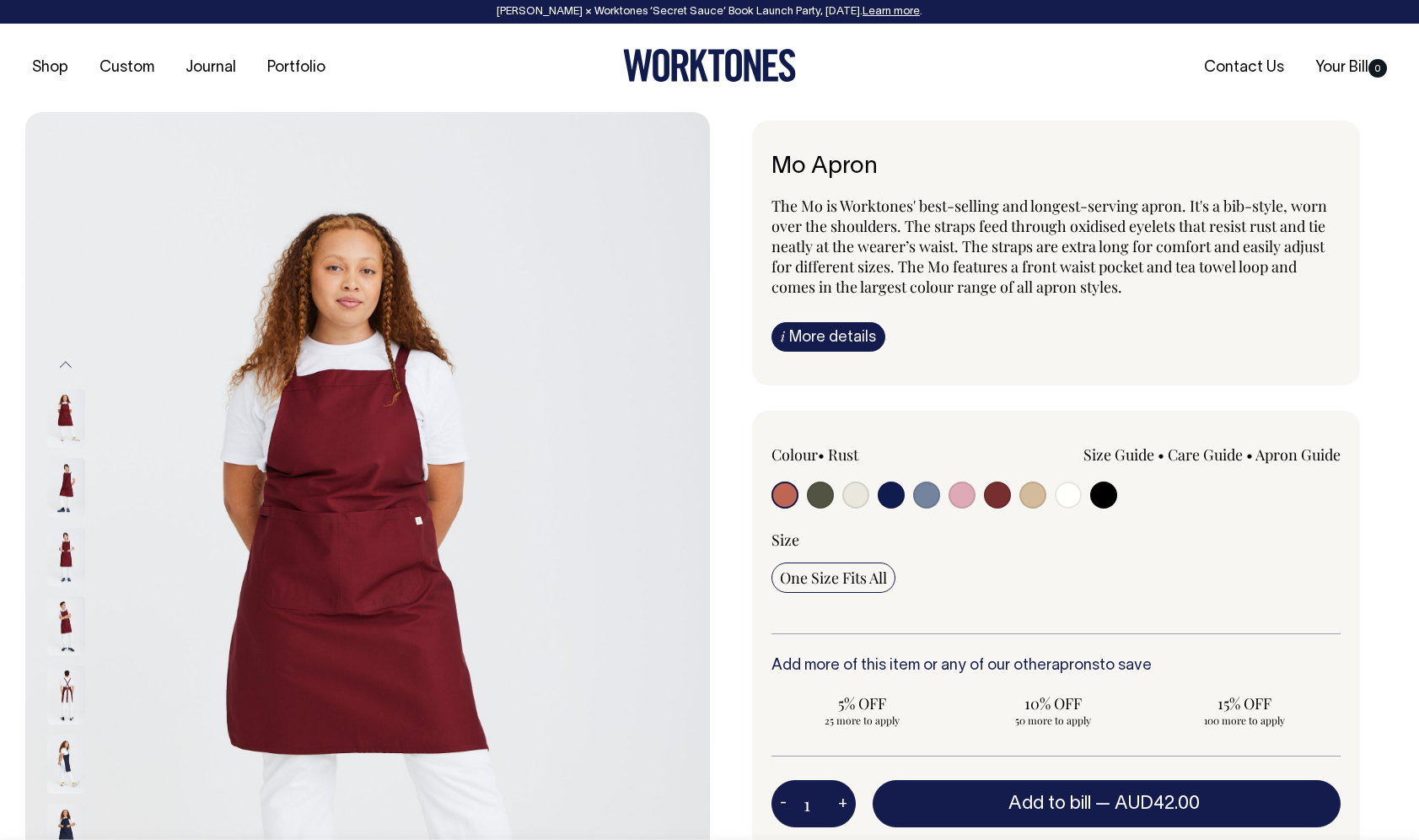
click at [66, 361] on button "Previous" at bounding box center [65, 364] width 25 height 38
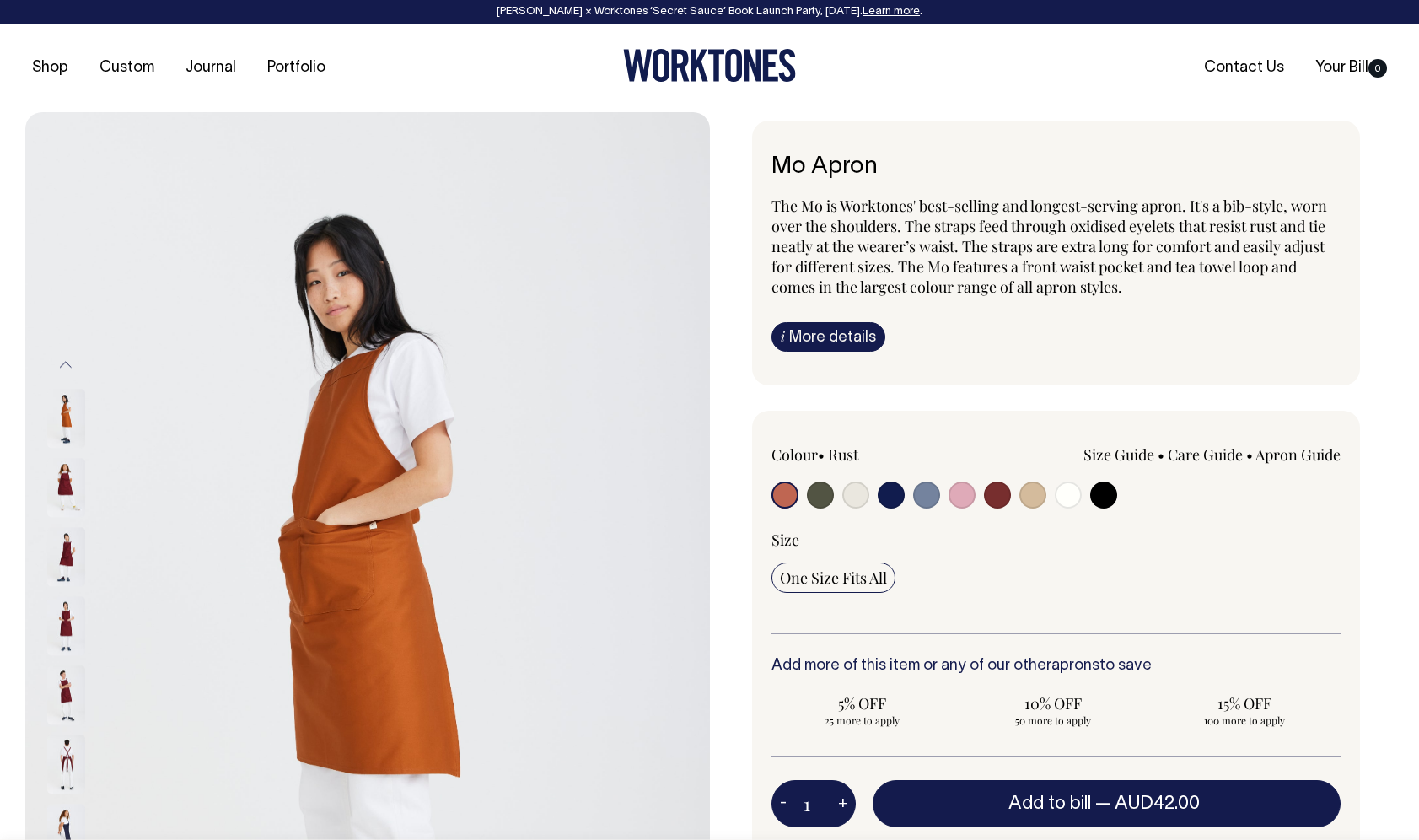
click at [66, 361] on button "Previous" at bounding box center [65, 364] width 25 height 38
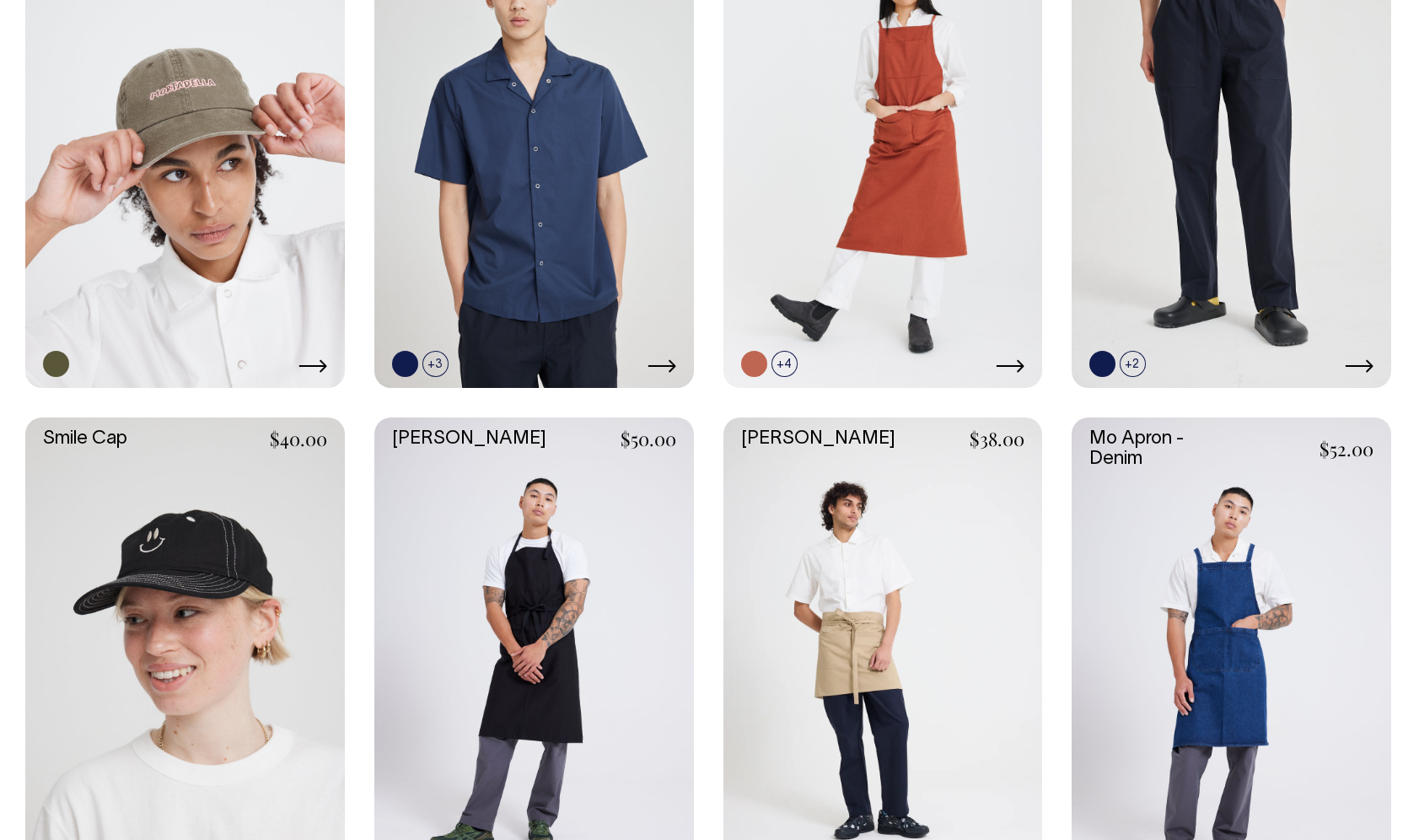
scroll to position [1948, 0]
click at [887, 569] on link at bounding box center [883, 656] width 320 height 479
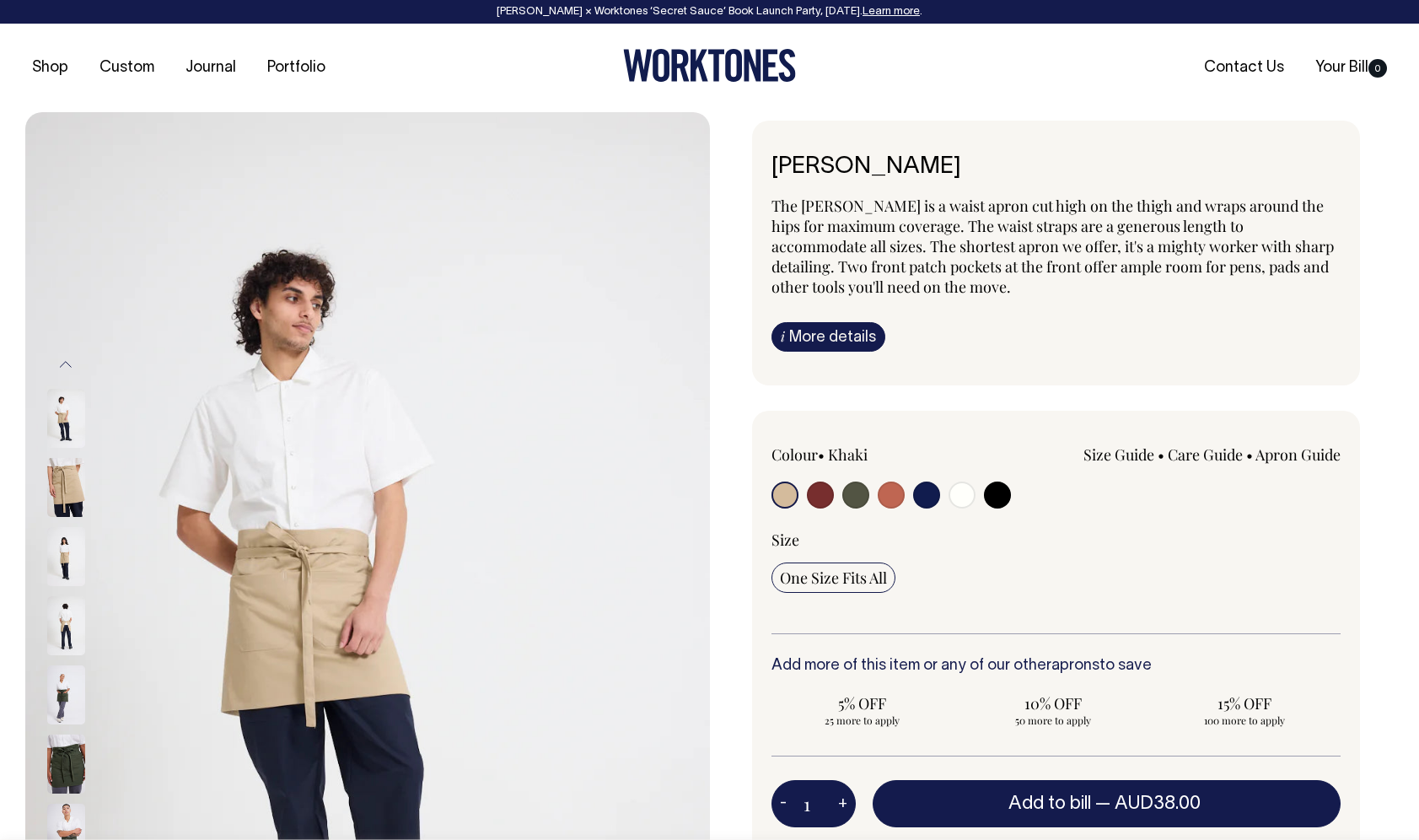
click at [825, 488] on input "radio" at bounding box center [820, 495] width 27 height 27
radio input "true"
select select "Burgundy"
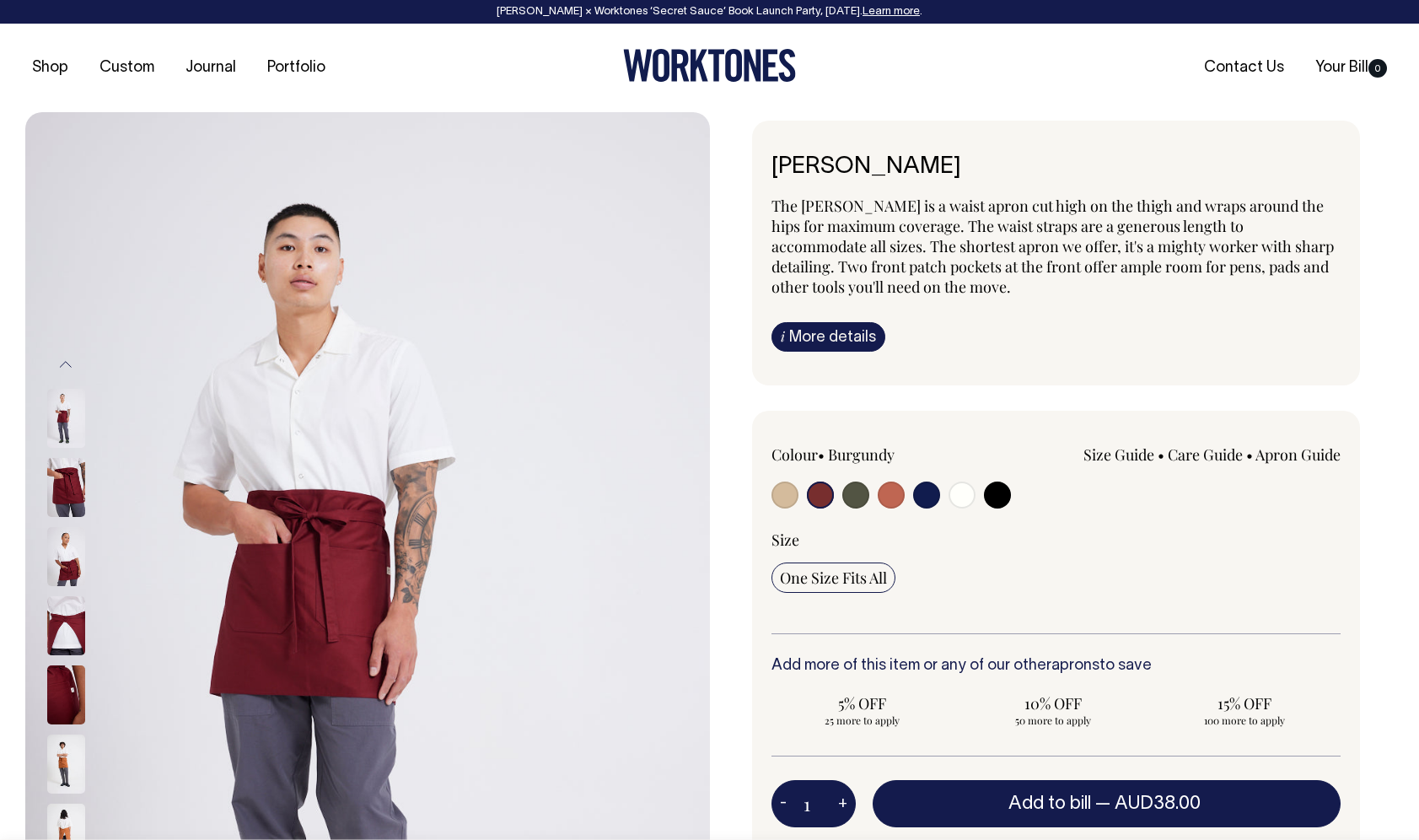
click at [65, 364] on button "Previous" at bounding box center [65, 364] width 25 height 38
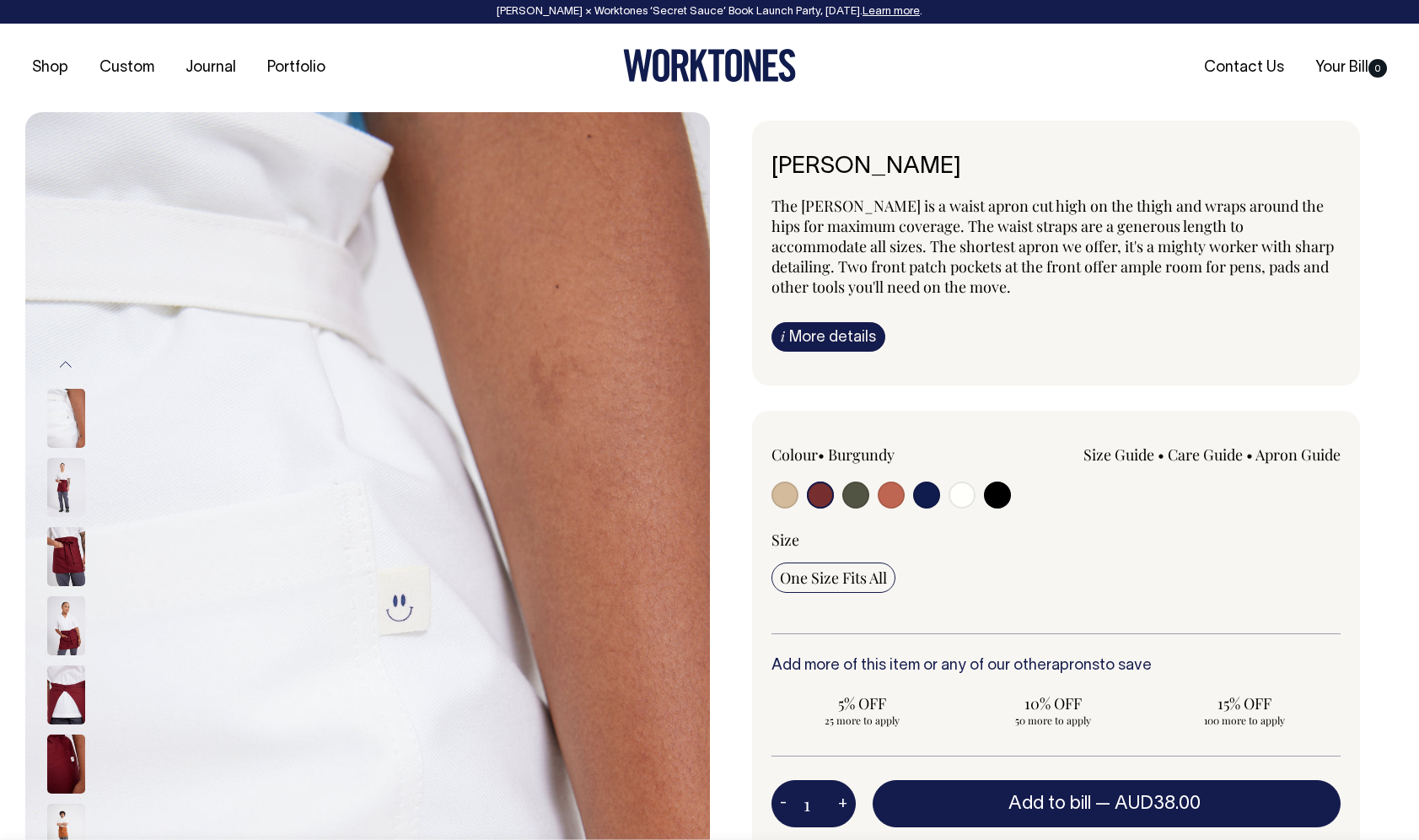
click at [65, 364] on button "Previous" at bounding box center [65, 364] width 25 height 38
click at [63, 753] on img at bounding box center [66, 763] width 38 height 59
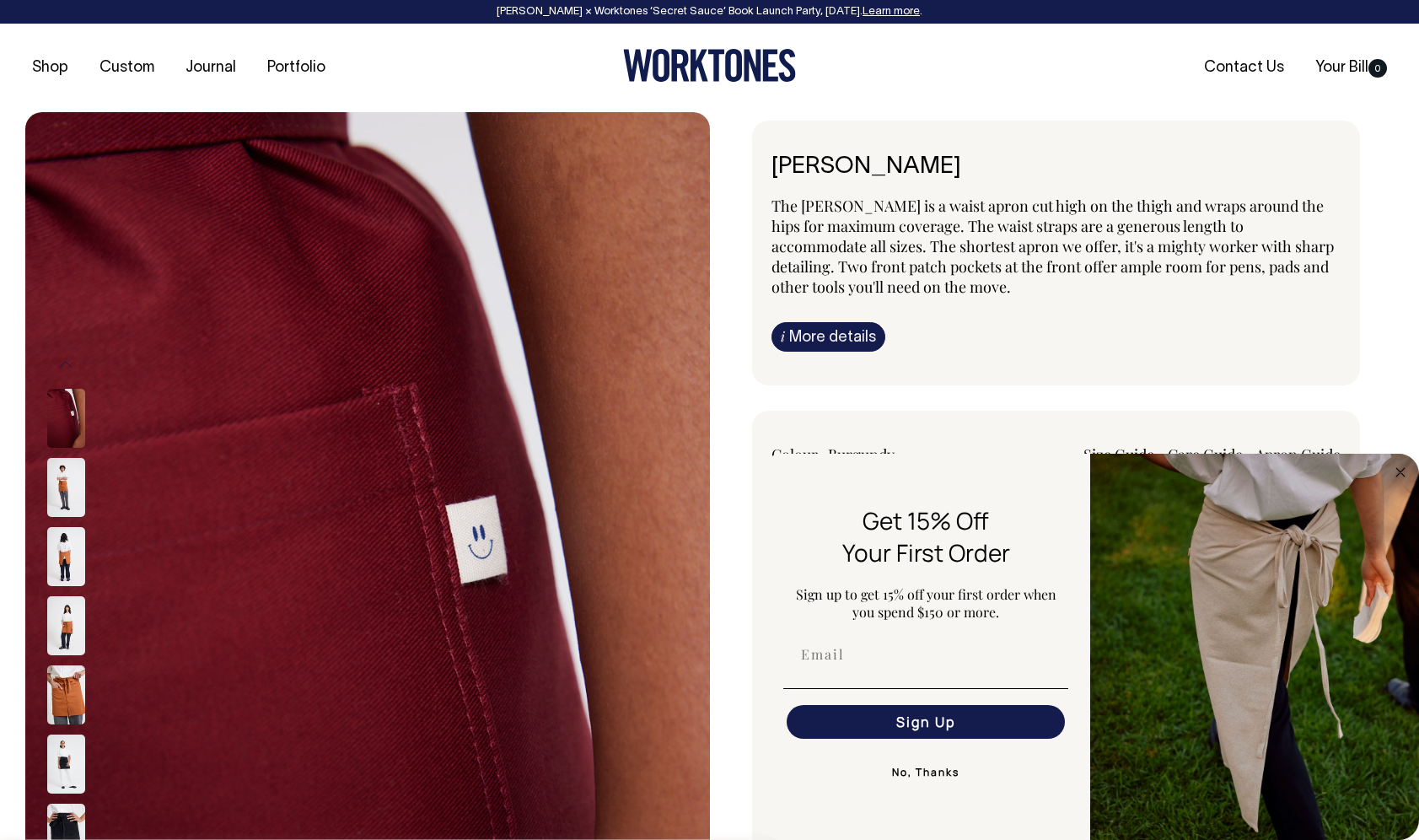
click at [63, 366] on button "Previous" at bounding box center [65, 364] width 25 height 38
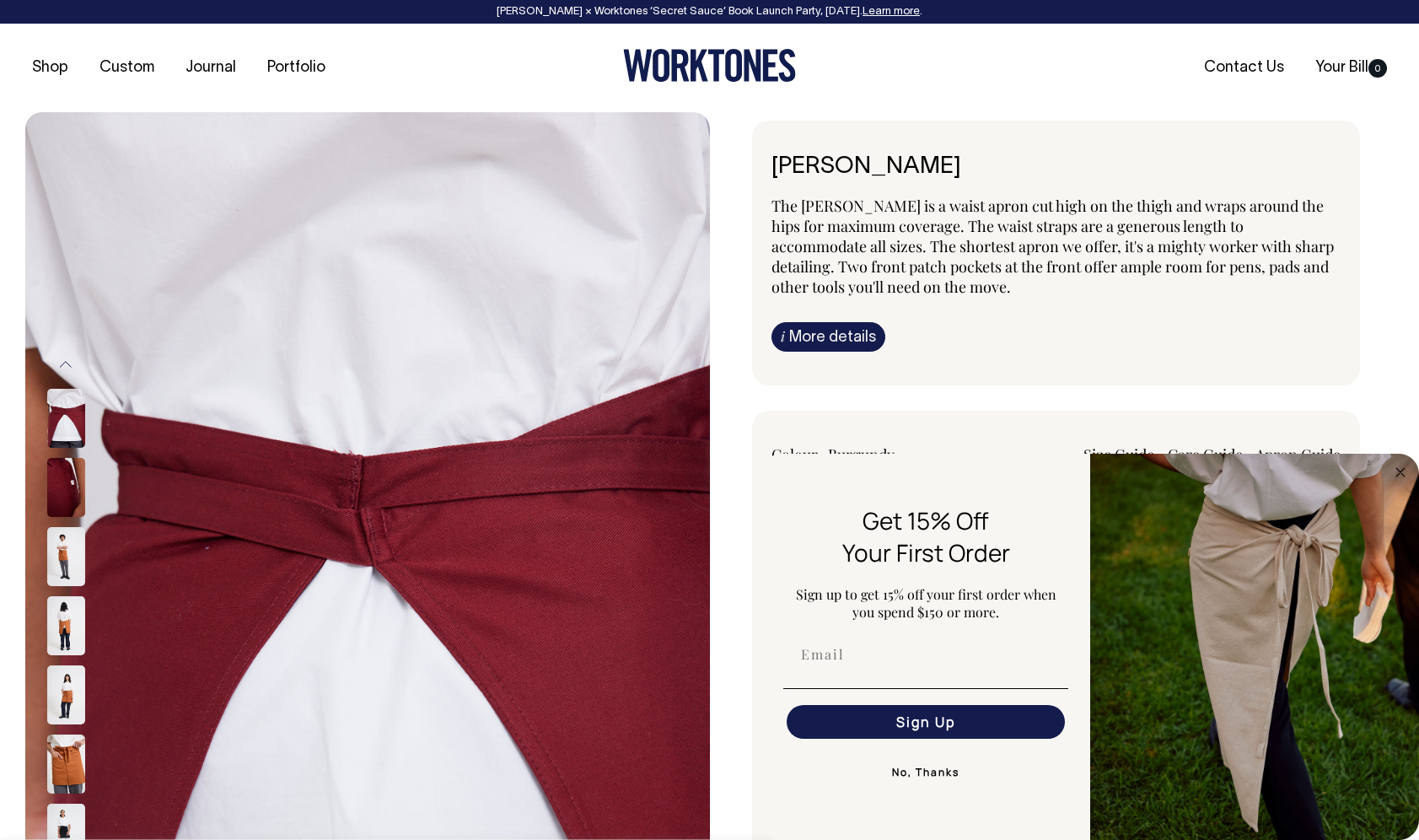
click at [63, 366] on button "Previous" at bounding box center [65, 364] width 25 height 38
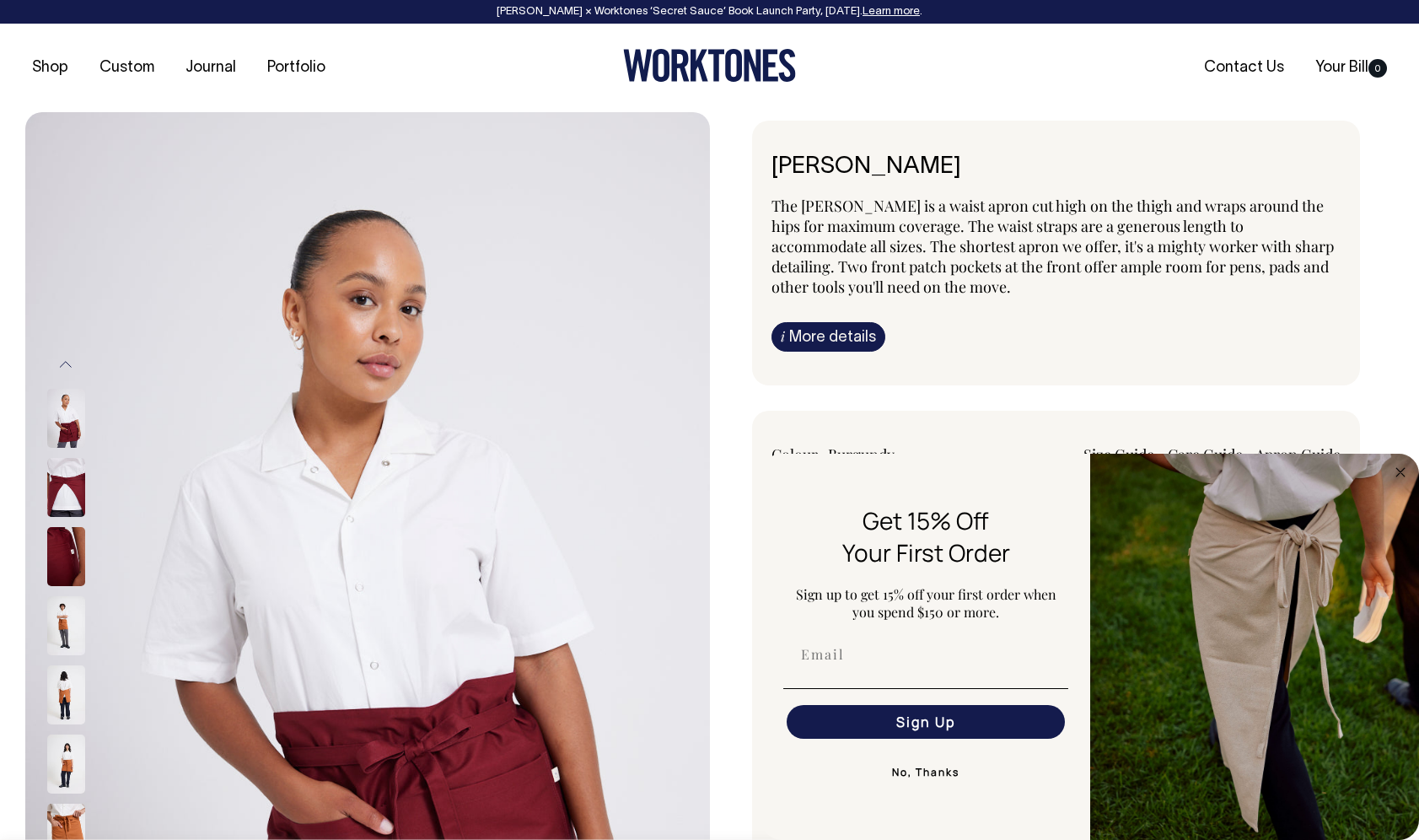
click at [63, 365] on button "Previous" at bounding box center [65, 364] width 25 height 38
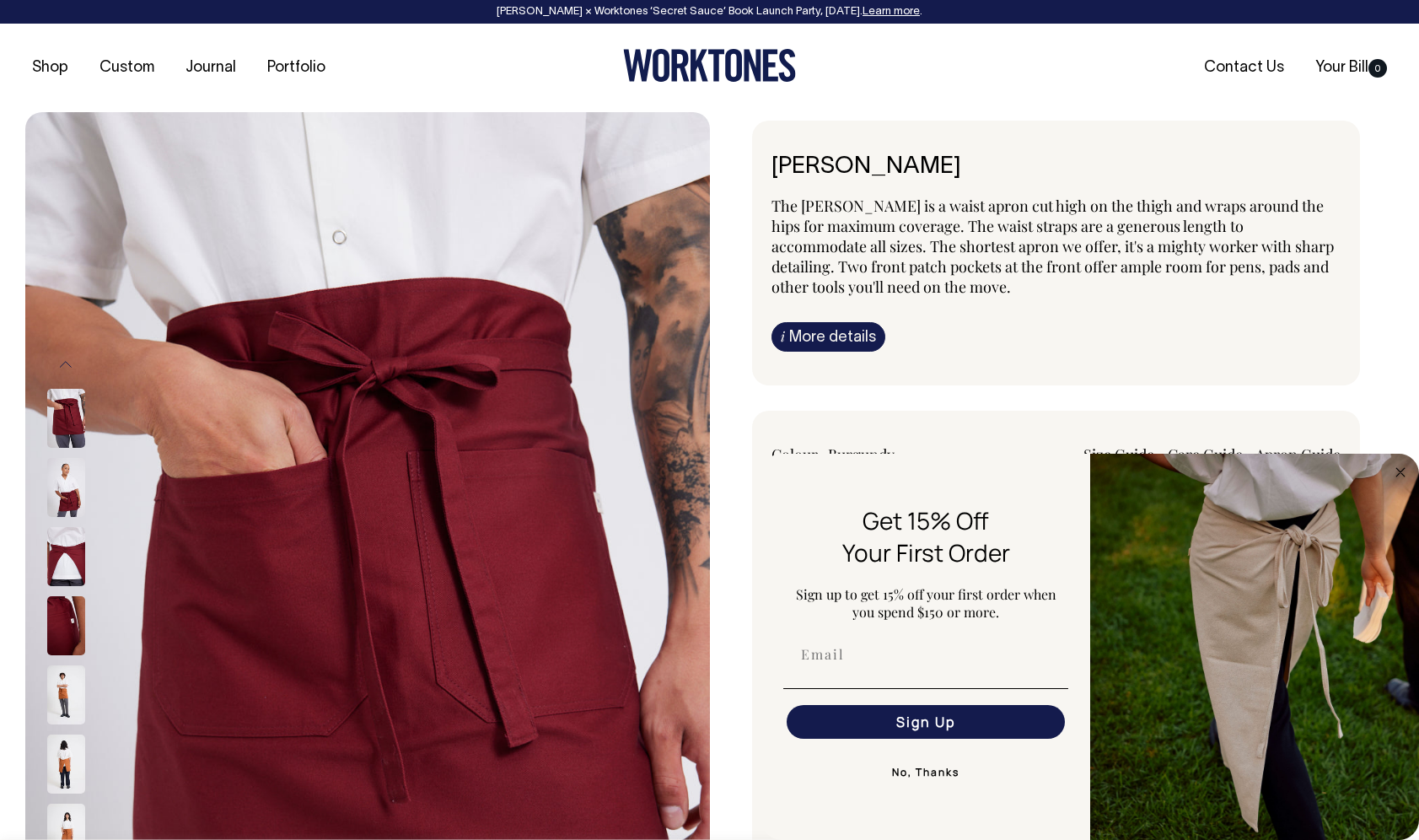
click at [68, 499] on img at bounding box center [66, 487] width 38 height 59
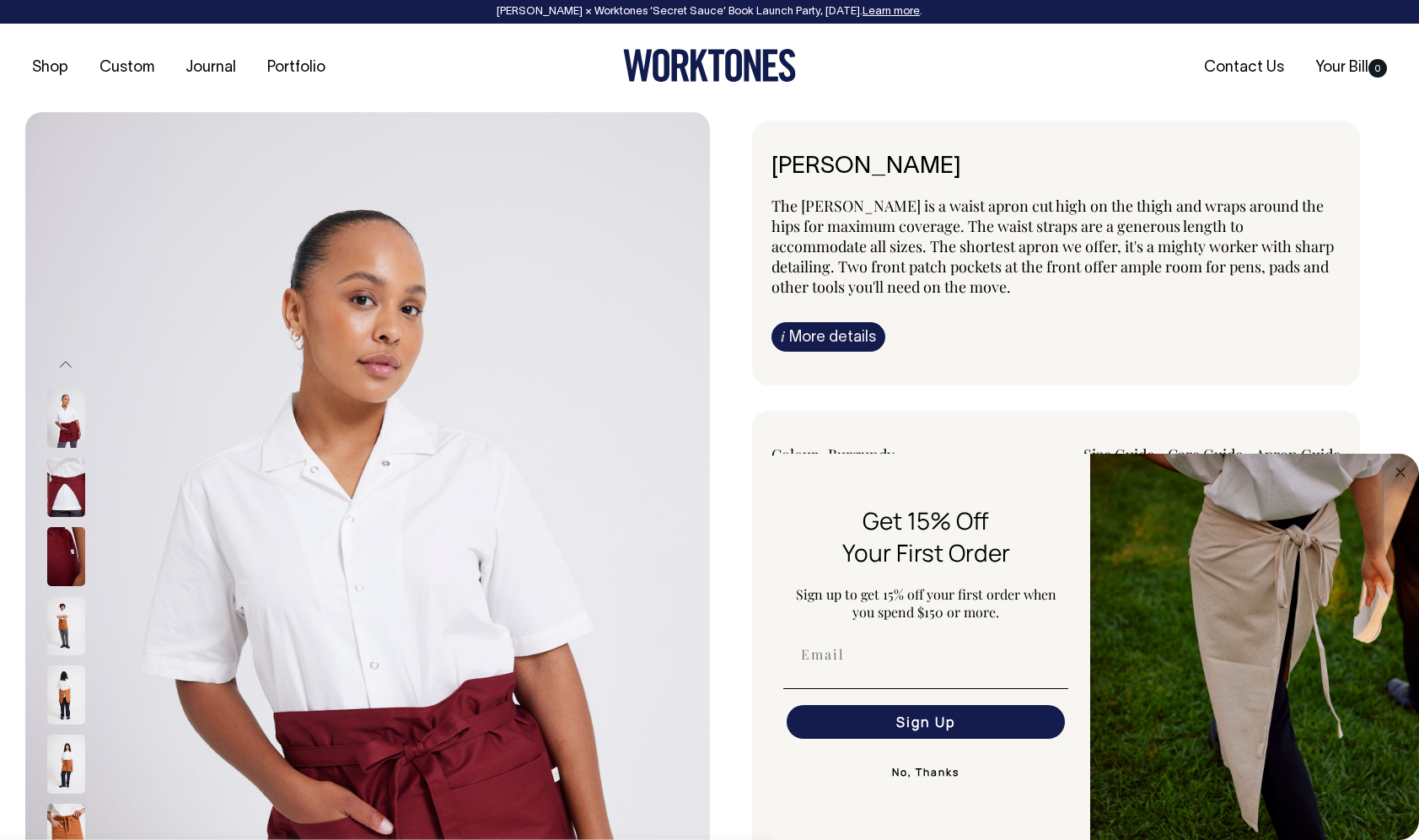
drag, startPoint x: 453, startPoint y: 591, endPoint x: 1039, endPoint y: 5, distance: 828.7
